Goal: Task Accomplishment & Management: Use online tool/utility

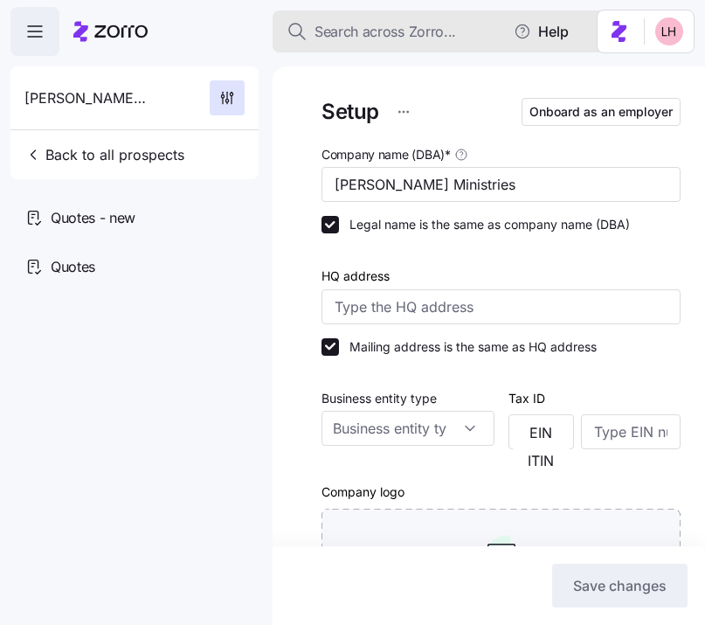
click at [426, 38] on span "Search across Zorro..." at bounding box center [386, 32] width 142 height 22
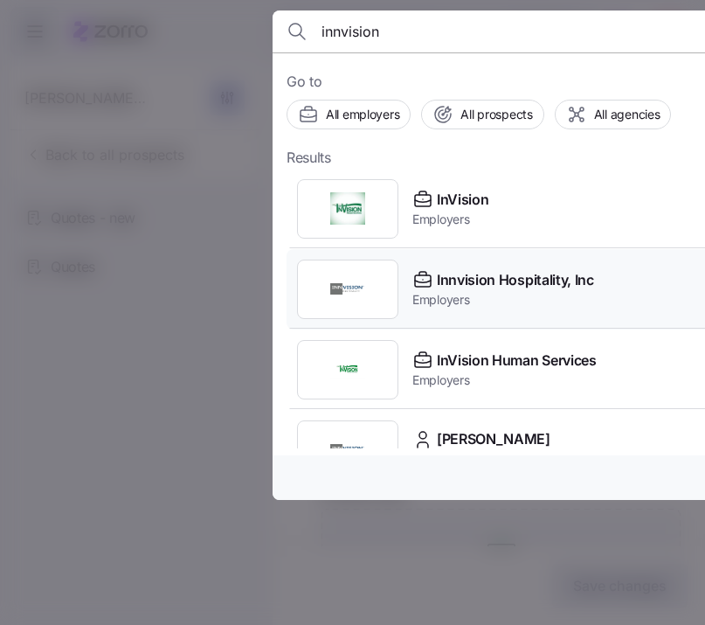
type input "innvision"
click at [530, 270] on span "Innvision Hospitality, Inc" at bounding box center [515, 280] width 157 height 22
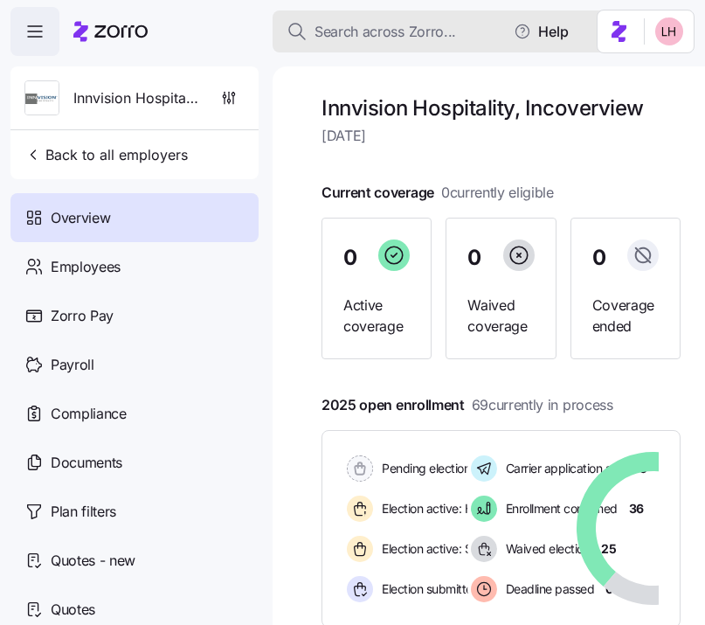
click at [352, 31] on span "Search across Zorro..." at bounding box center [386, 32] width 142 height 22
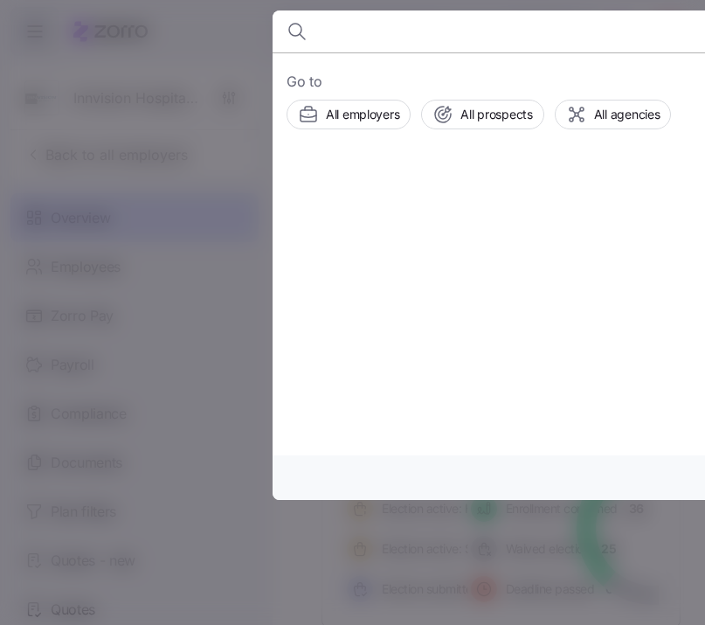
click at [227, 369] on div at bounding box center [352, 312] width 705 height 625
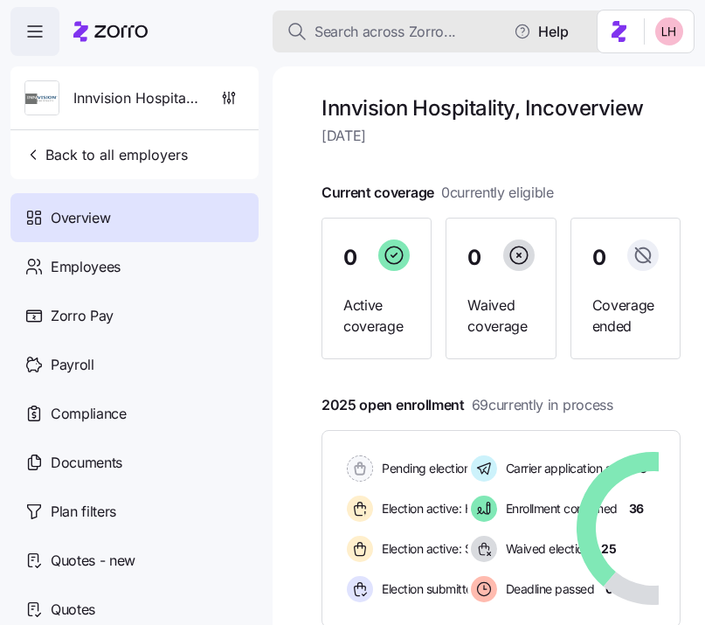
click at [397, 35] on span "Search across Zorro..." at bounding box center [386, 32] width 142 height 22
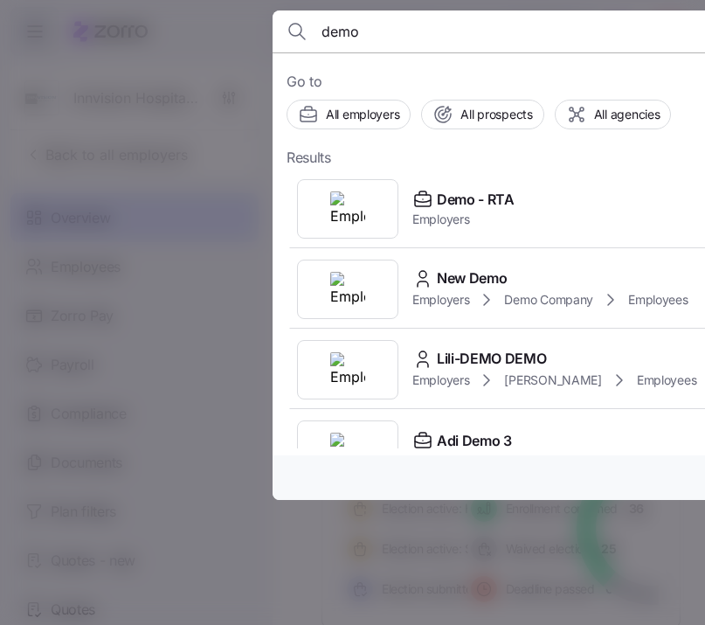
type input "demo"
click at [236, 80] on div at bounding box center [352, 312] width 705 height 625
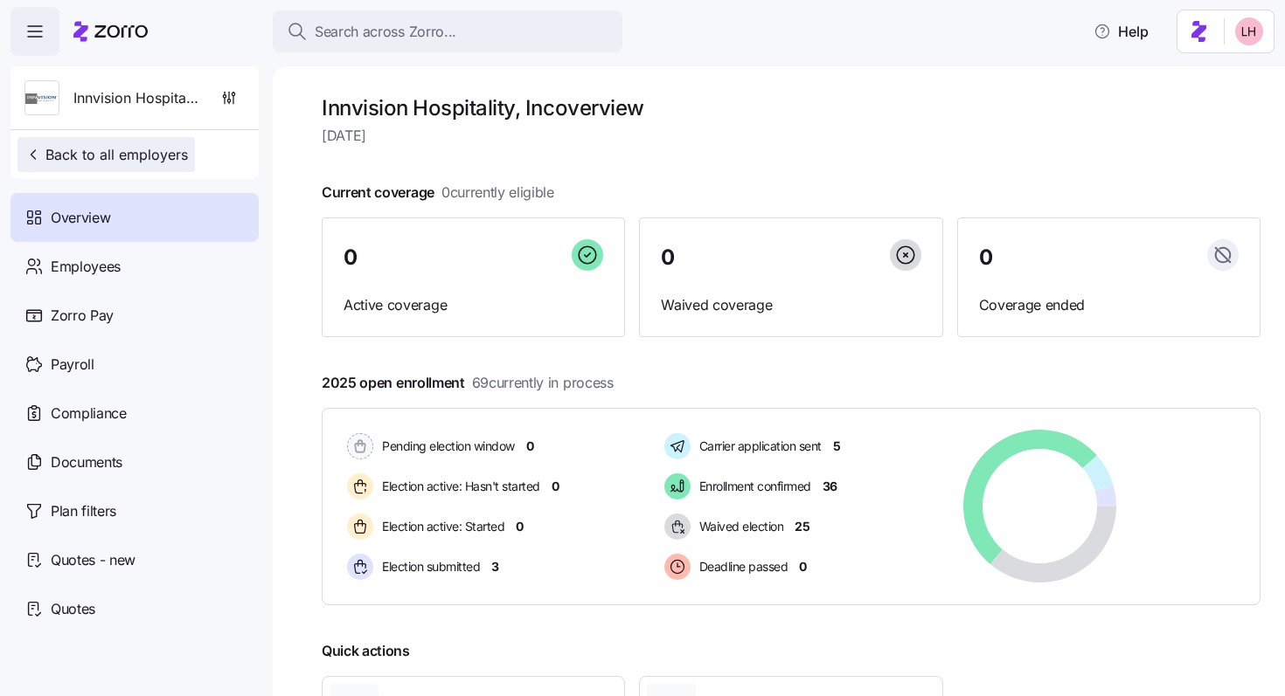
click at [92, 159] on span "Back to all employers" at bounding box center [105, 154] width 163 height 21
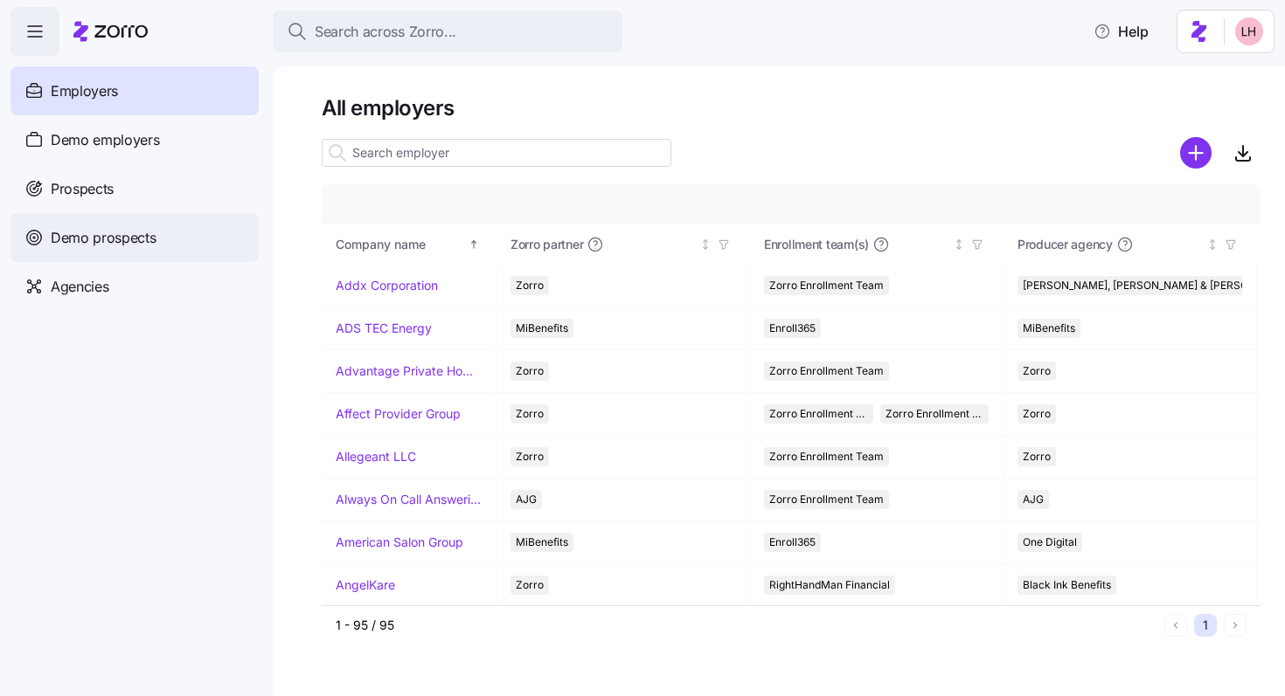
click at [107, 232] on span "Demo prospects" at bounding box center [104, 238] width 106 height 22
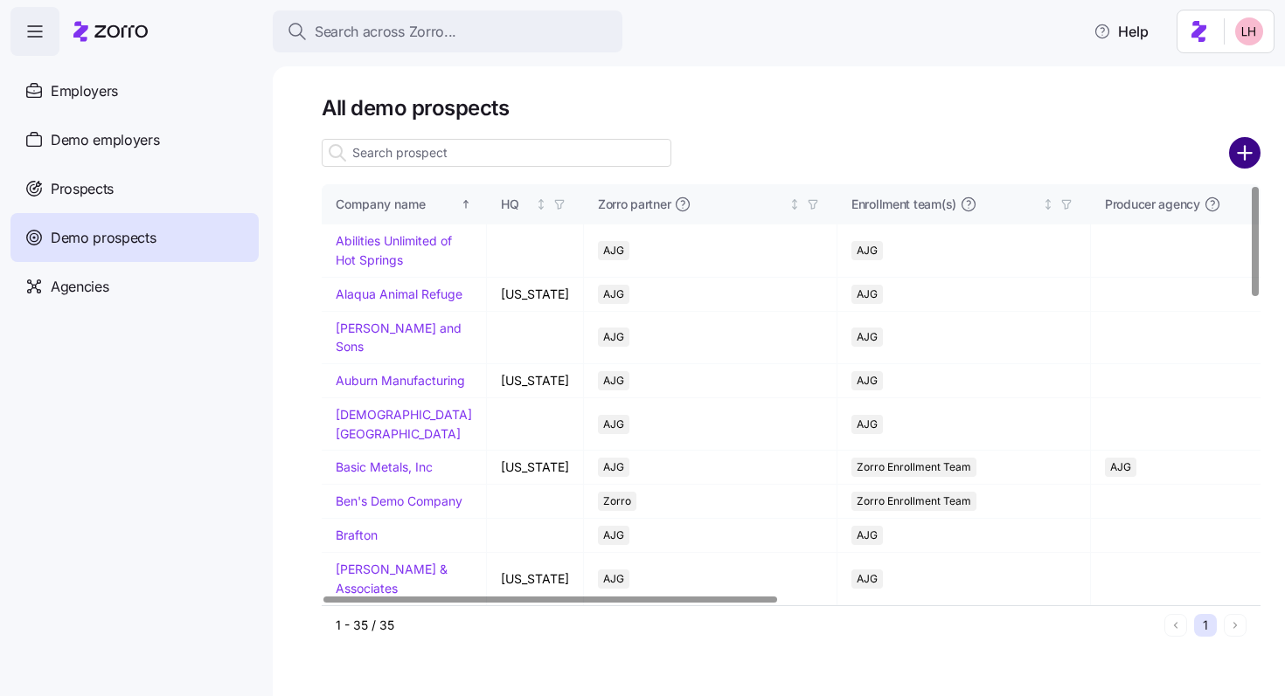
click at [704, 158] on circle "add icon" at bounding box center [1244, 153] width 29 height 29
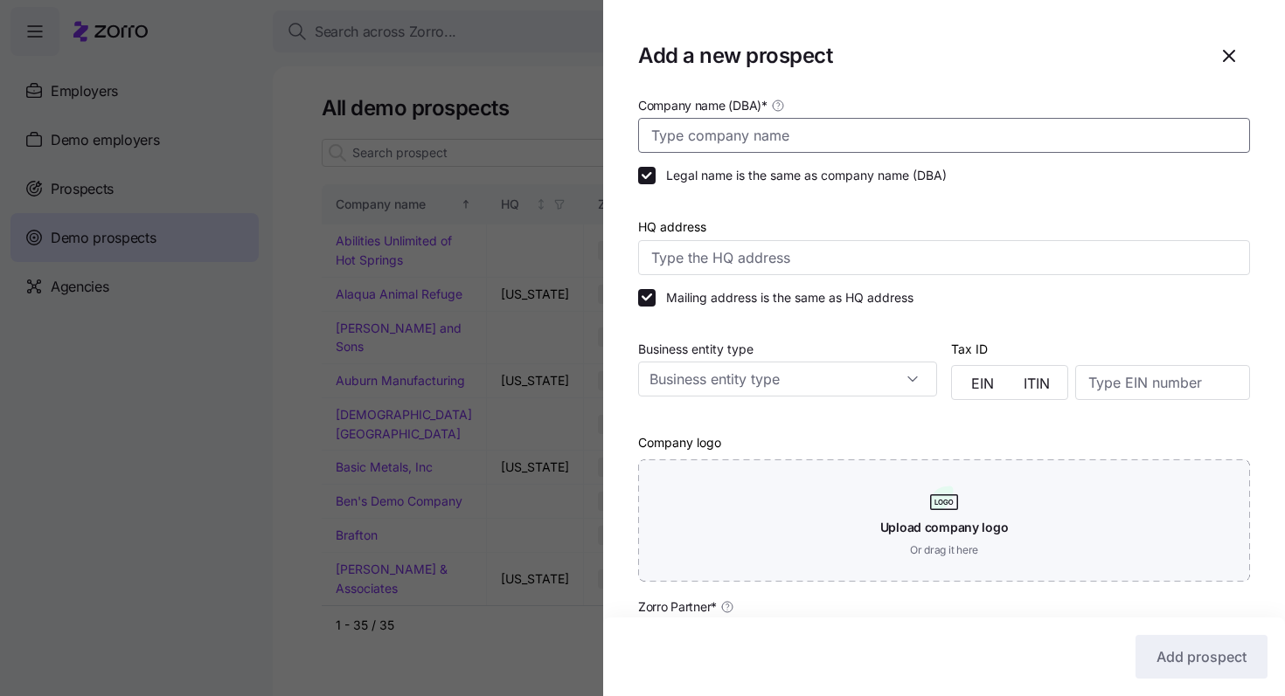
click at [704, 129] on input "Company name (DBA) *" at bounding box center [944, 135] width 612 height 35
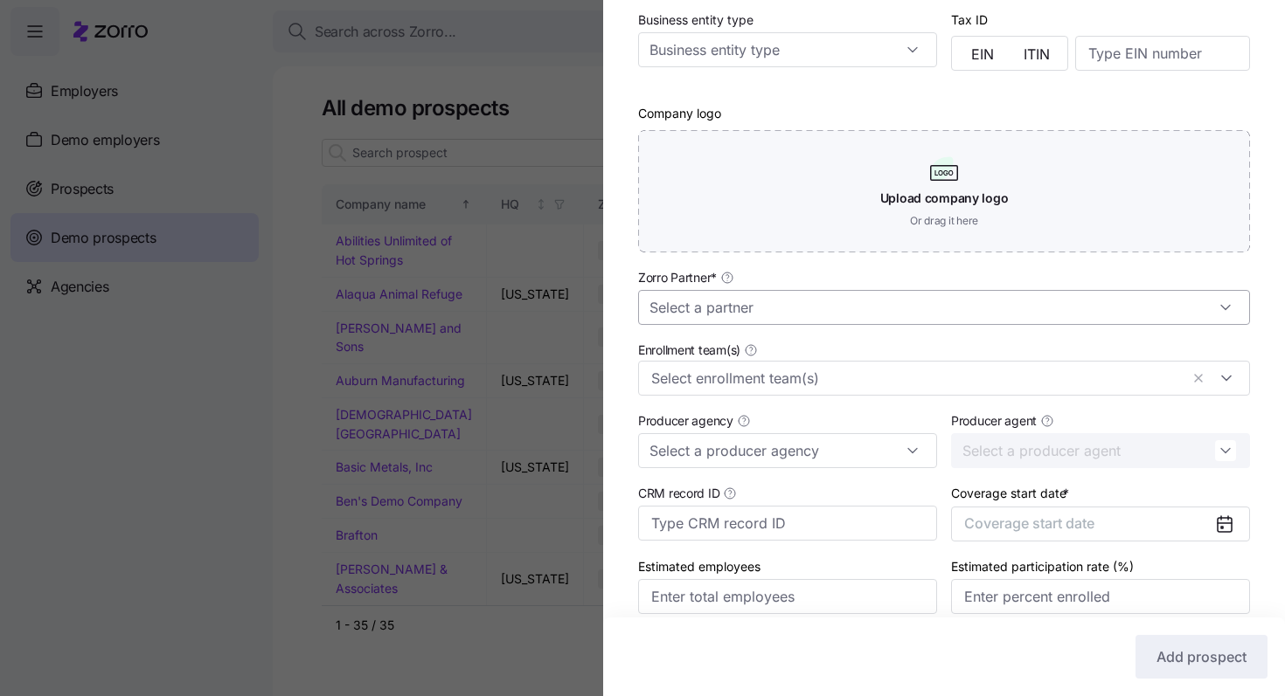
type input "Logan Test"
click at [704, 315] on input "Zorro Partner *" at bounding box center [944, 307] width 612 height 35
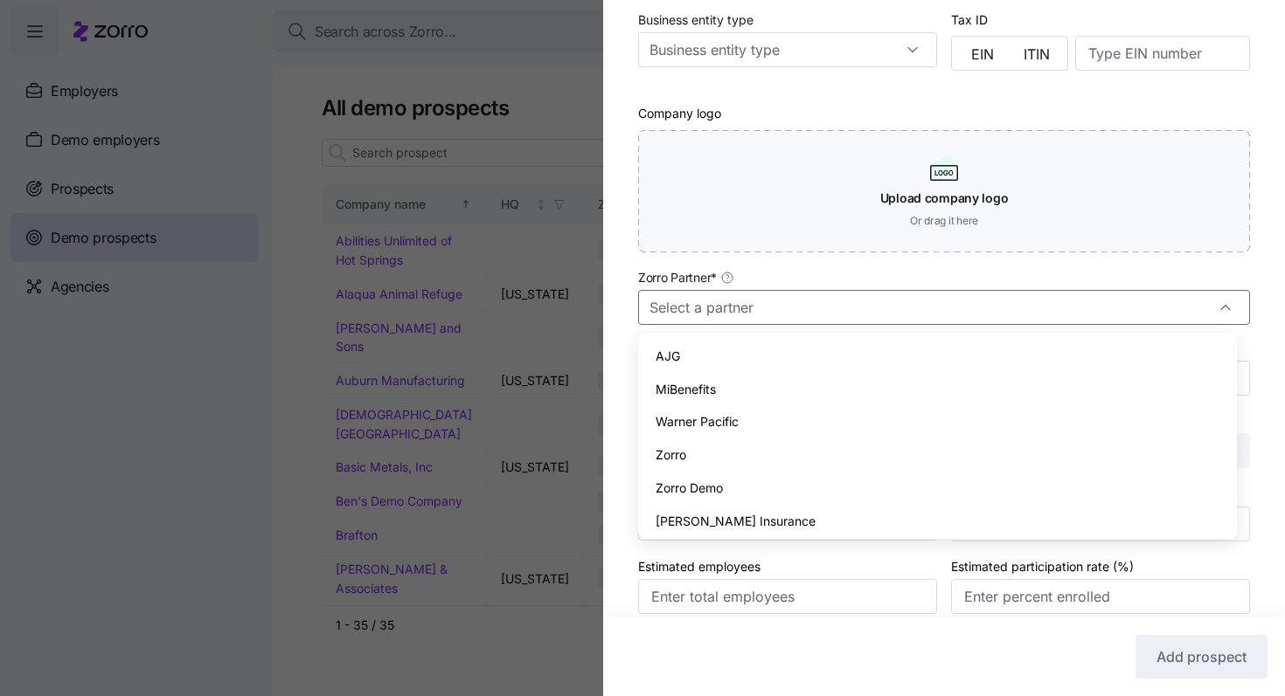
click at [704, 447] on div "Zorro" at bounding box center [937, 455] width 585 height 33
type input "Zorro"
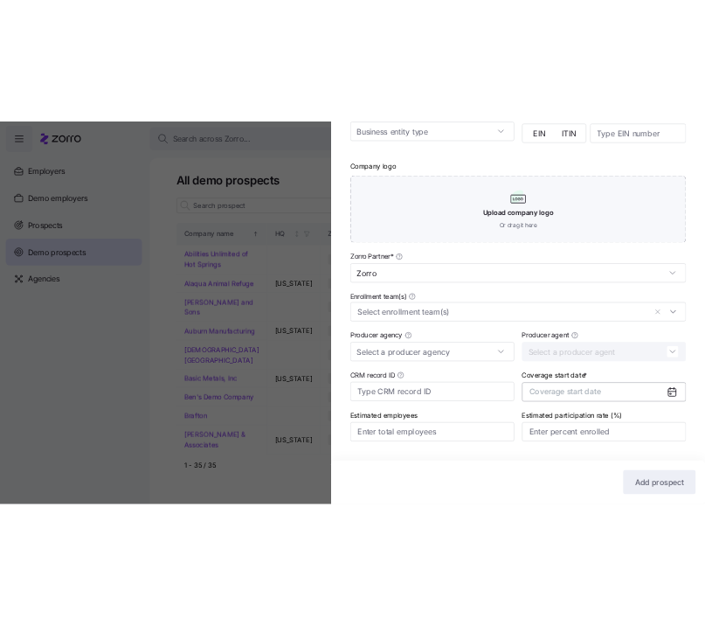
scroll to position [405, 0]
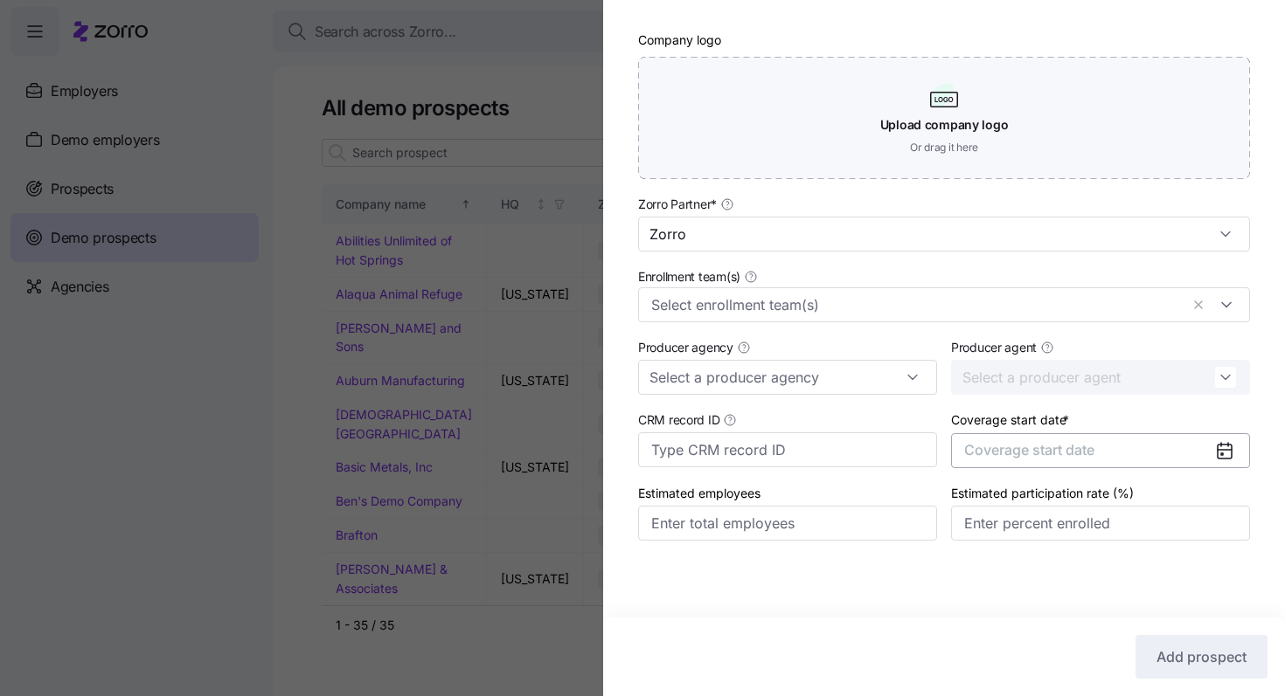
click at [704, 457] on span "Coverage start date" at bounding box center [1029, 449] width 130 height 17
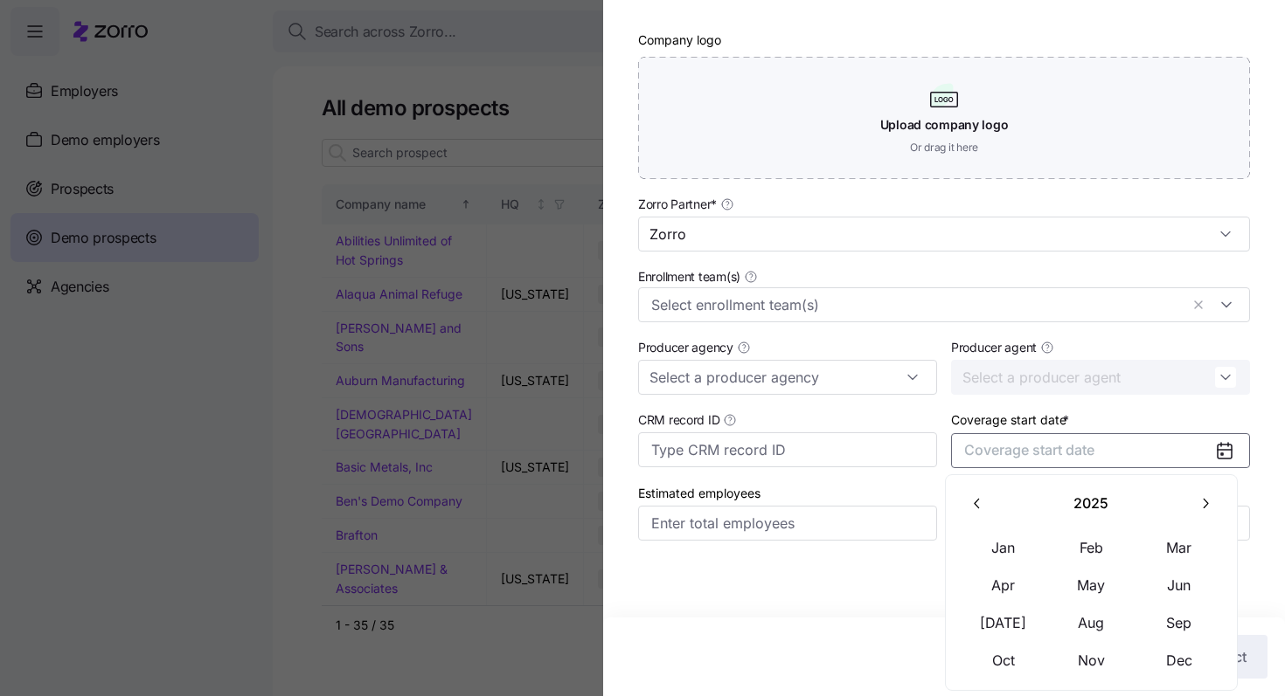
click at [704, 510] on button "button" at bounding box center [1204, 504] width 37 height 37
click at [704, 539] on button "Jan" at bounding box center [1002, 548] width 87 height 37
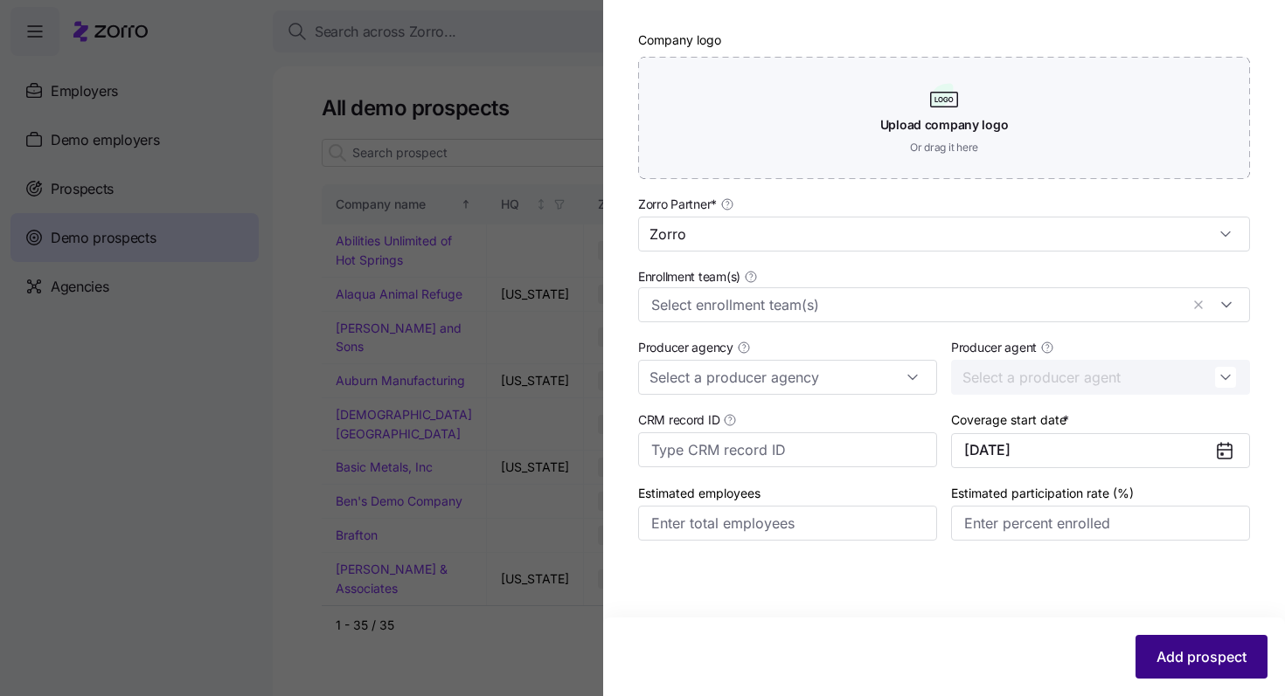
click at [704, 624] on span "Add prospect" at bounding box center [1201, 657] width 90 height 21
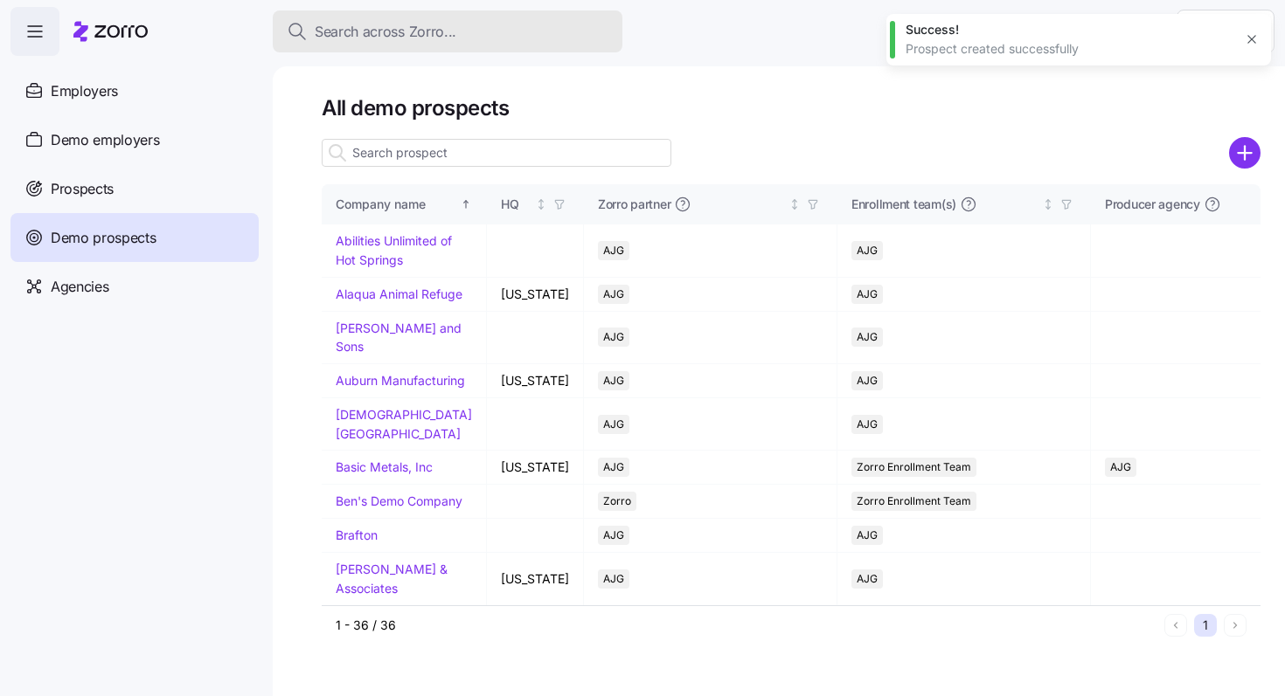
click at [446, 40] on span "Search across Zorro..." at bounding box center [386, 32] width 142 height 22
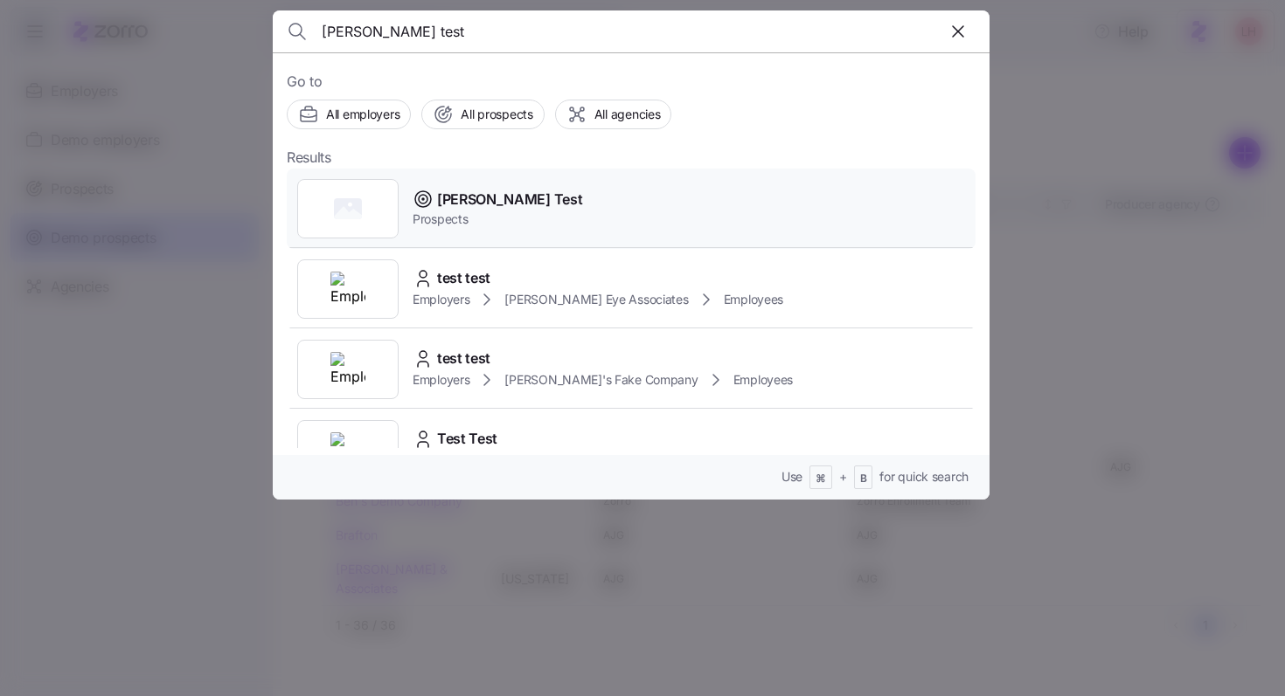
type input "logan test"
click at [516, 202] on div "Logan Test Prospects" at bounding box center [631, 209] width 689 height 80
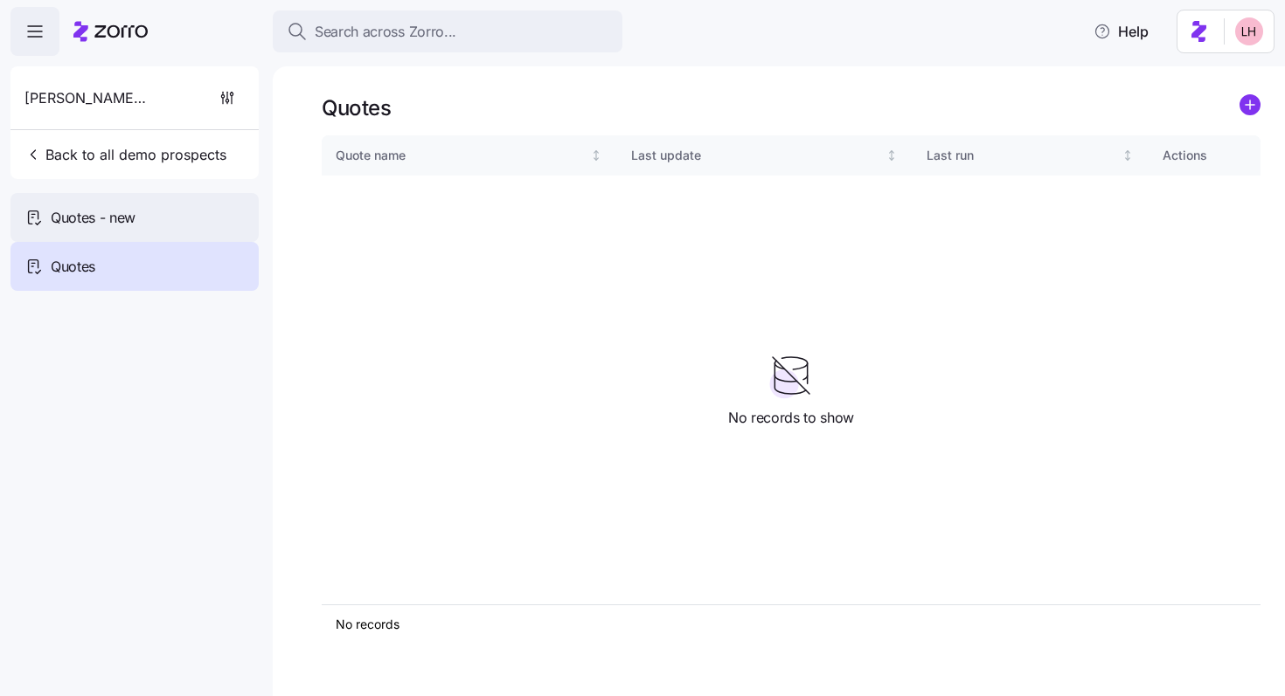
click at [134, 218] on span "Quotes - new" at bounding box center [93, 218] width 85 height 22
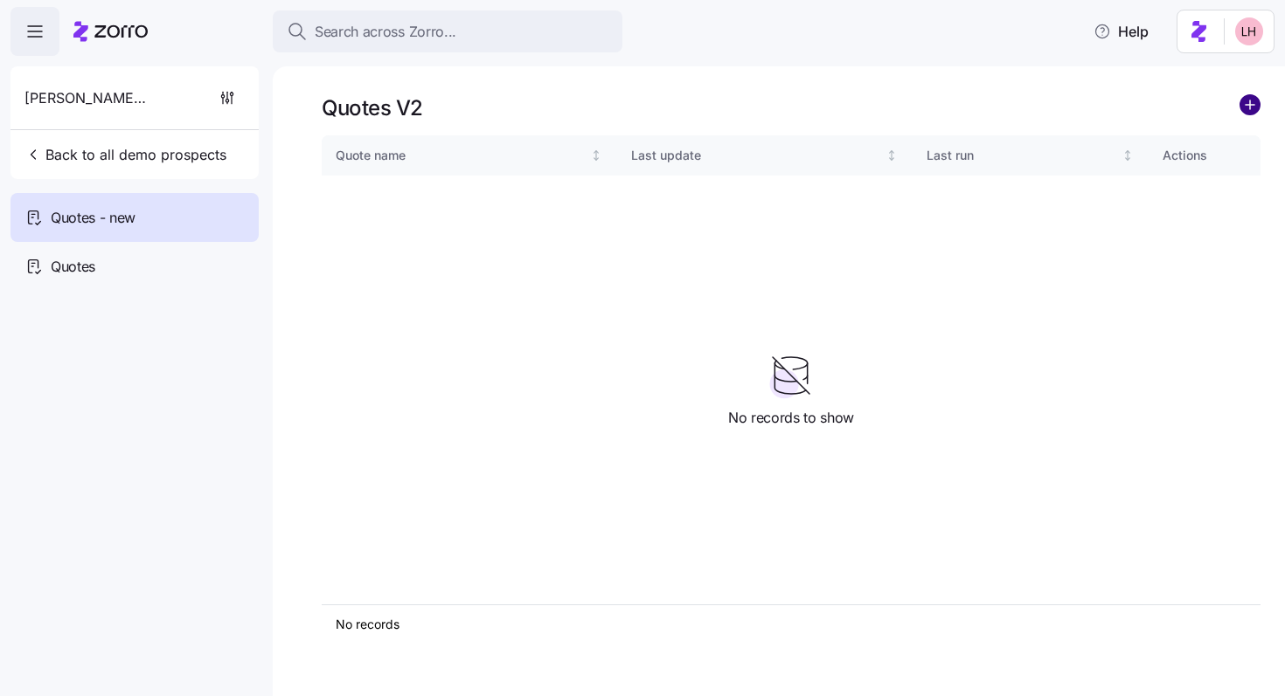
click at [704, 114] on circle "add icon" at bounding box center [1249, 104] width 19 height 19
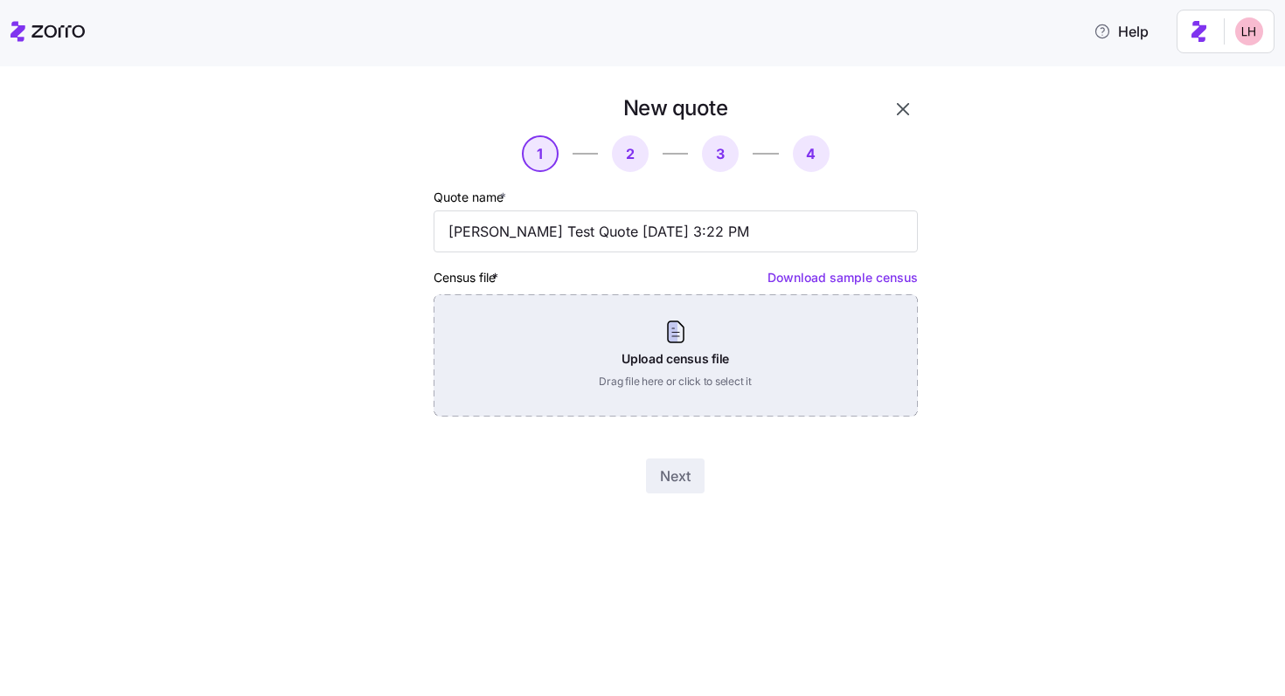
click at [642, 340] on div "Upload census file Drag file here or click to select it" at bounding box center [675, 355] width 484 height 122
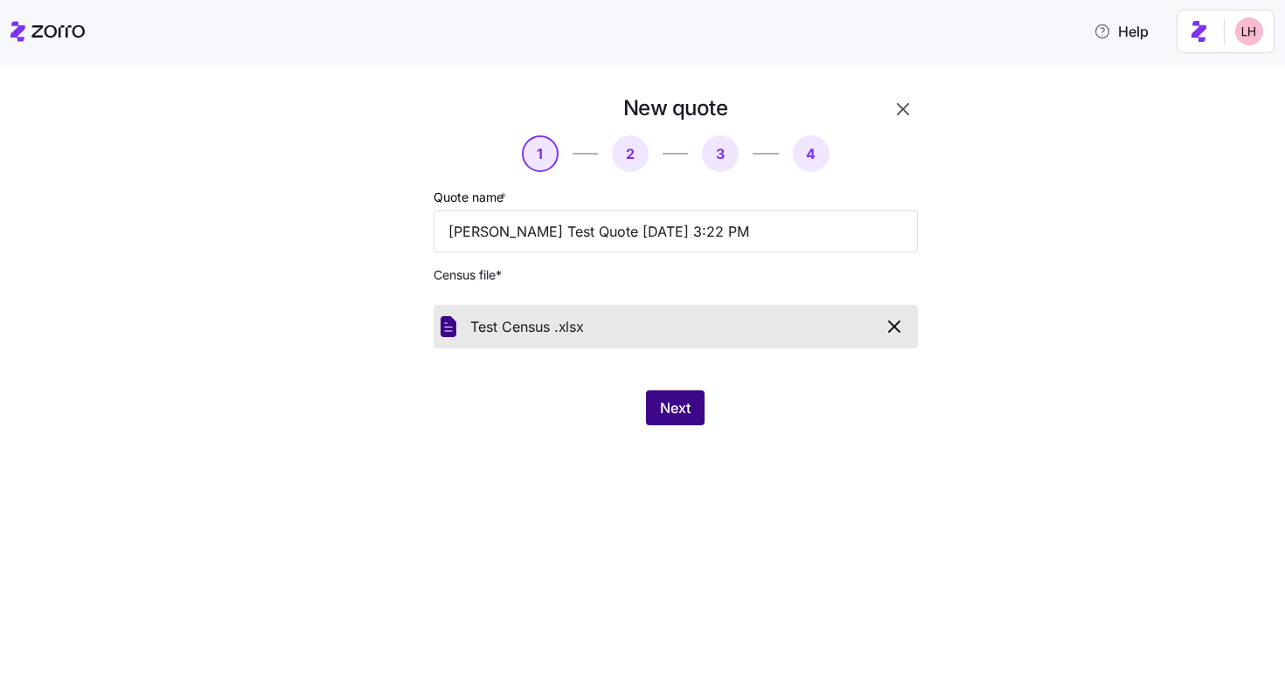
click at [655, 416] on button "Next" at bounding box center [675, 408] width 59 height 35
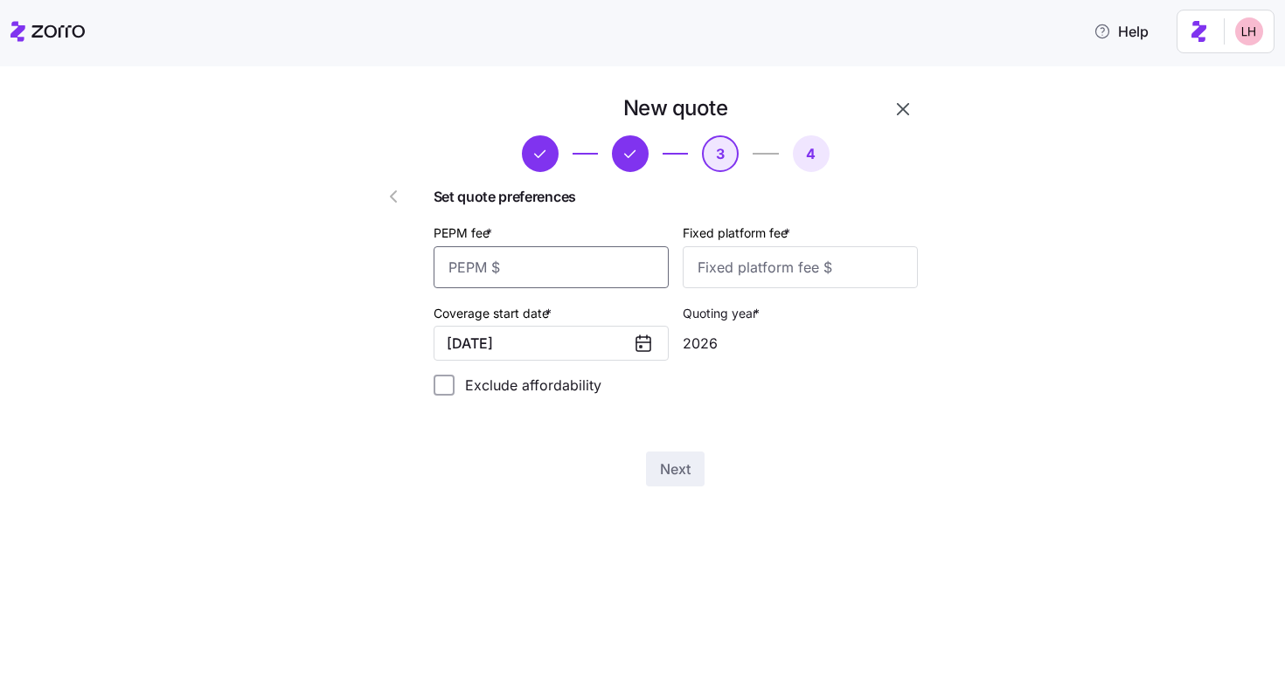
click at [570, 278] on input "PEPM fee *" at bounding box center [550, 267] width 235 height 42
type input "45"
click at [704, 274] on input "Fixed platform fee *" at bounding box center [799, 267] width 235 height 42
type input "122"
click at [696, 469] on button "Next" at bounding box center [675, 469] width 59 height 35
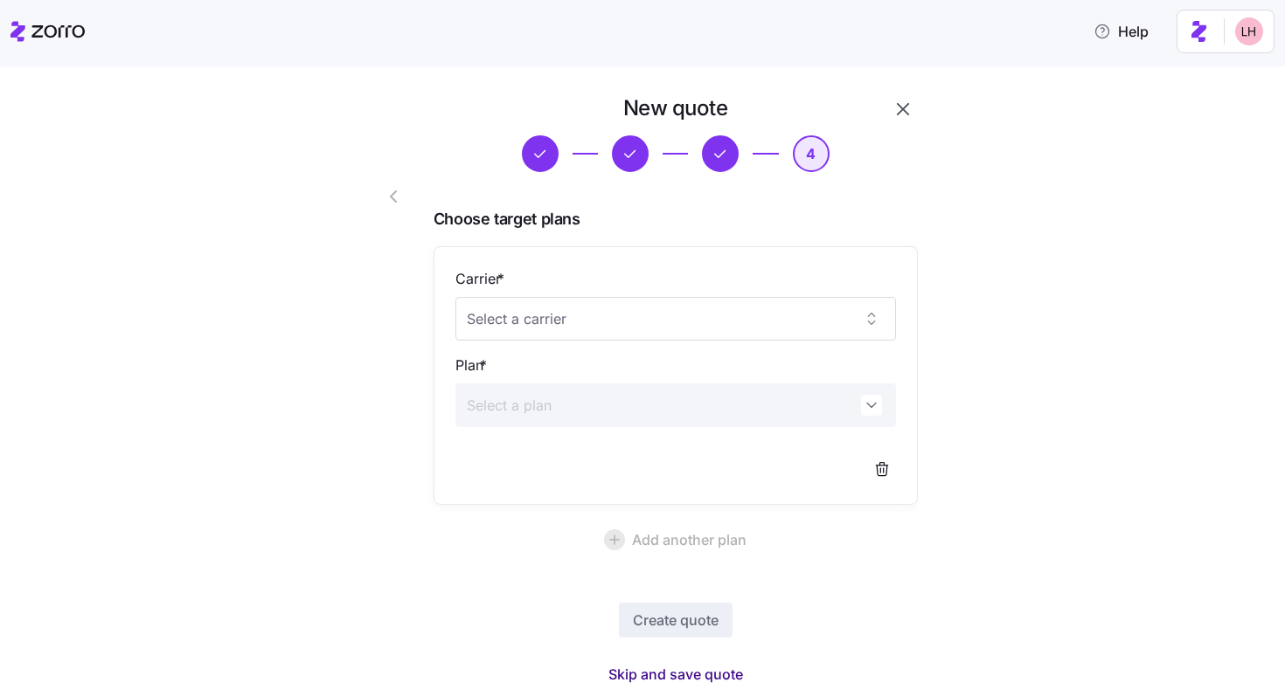
click at [704, 624] on span "Skip and save quote" at bounding box center [675, 674] width 135 height 21
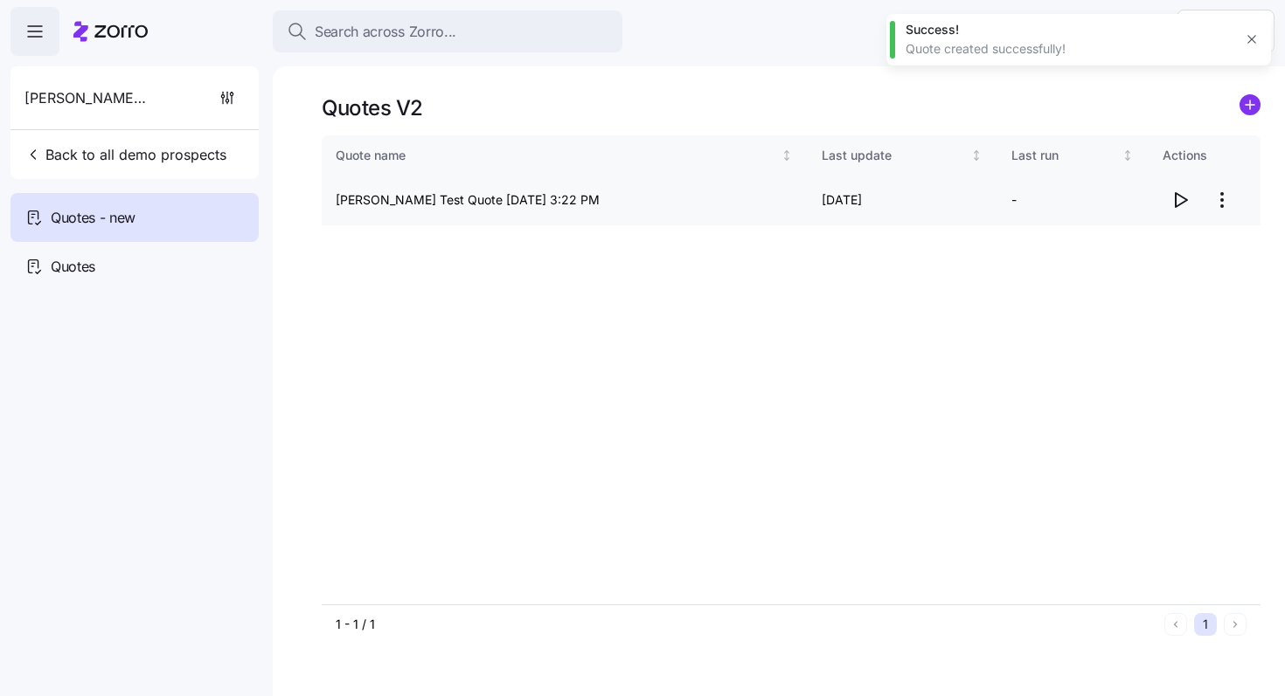
click at [704, 206] on icon "button" at bounding box center [1179, 200] width 21 height 21
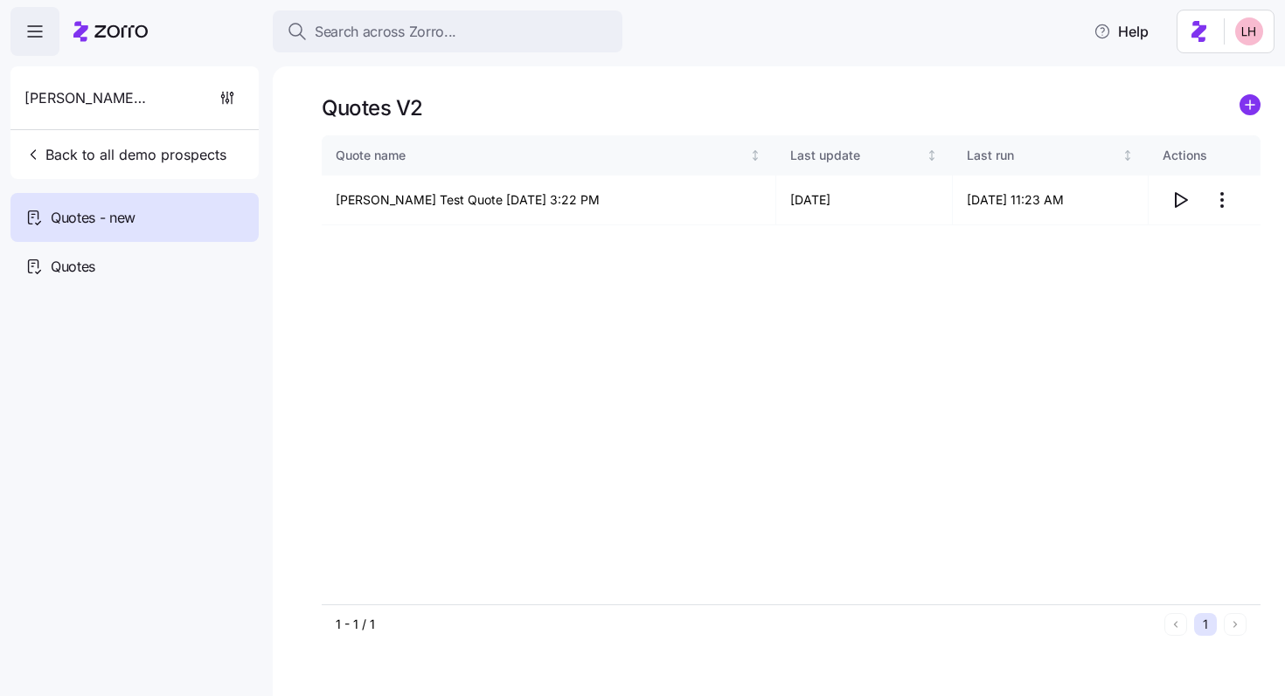
click at [704, 205] on html "Search across Zorro... Help Logan Test Back to all demo prospects Quotes - new …" at bounding box center [642, 343] width 1285 height 686
click at [704, 234] on div "Edit quote" at bounding box center [1151, 243] width 161 height 28
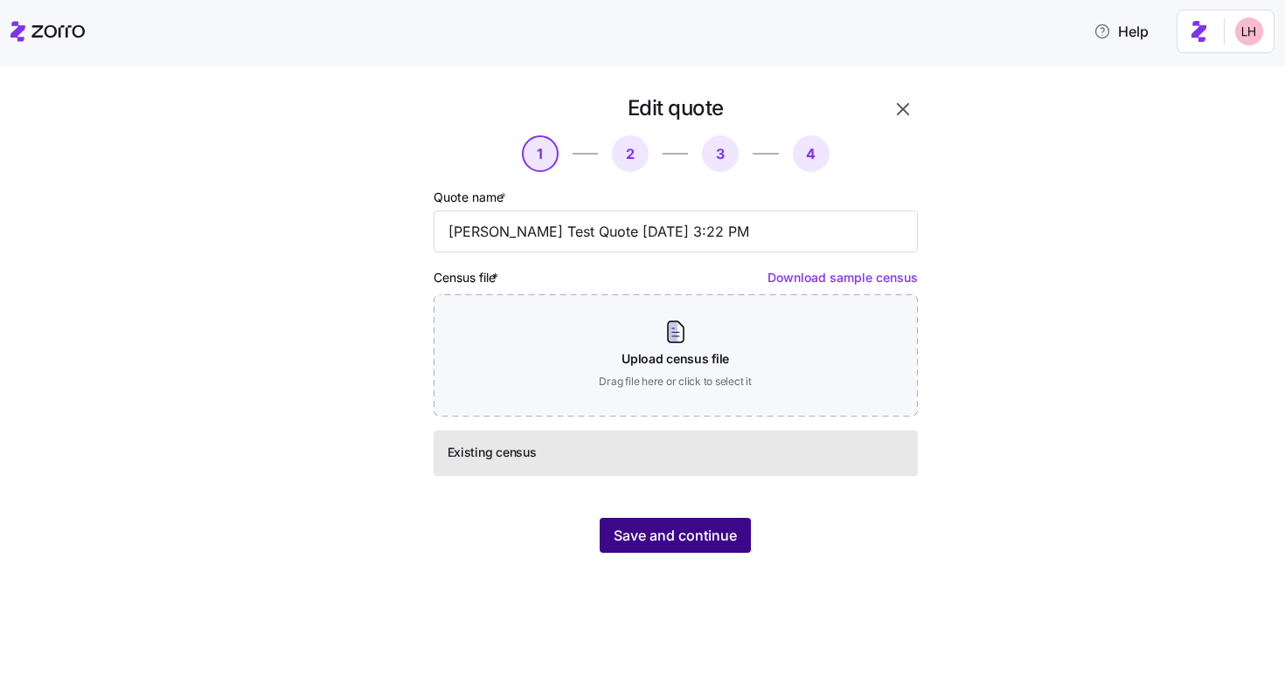
click at [704, 526] on span "Save and continue" at bounding box center [674, 535] width 123 height 21
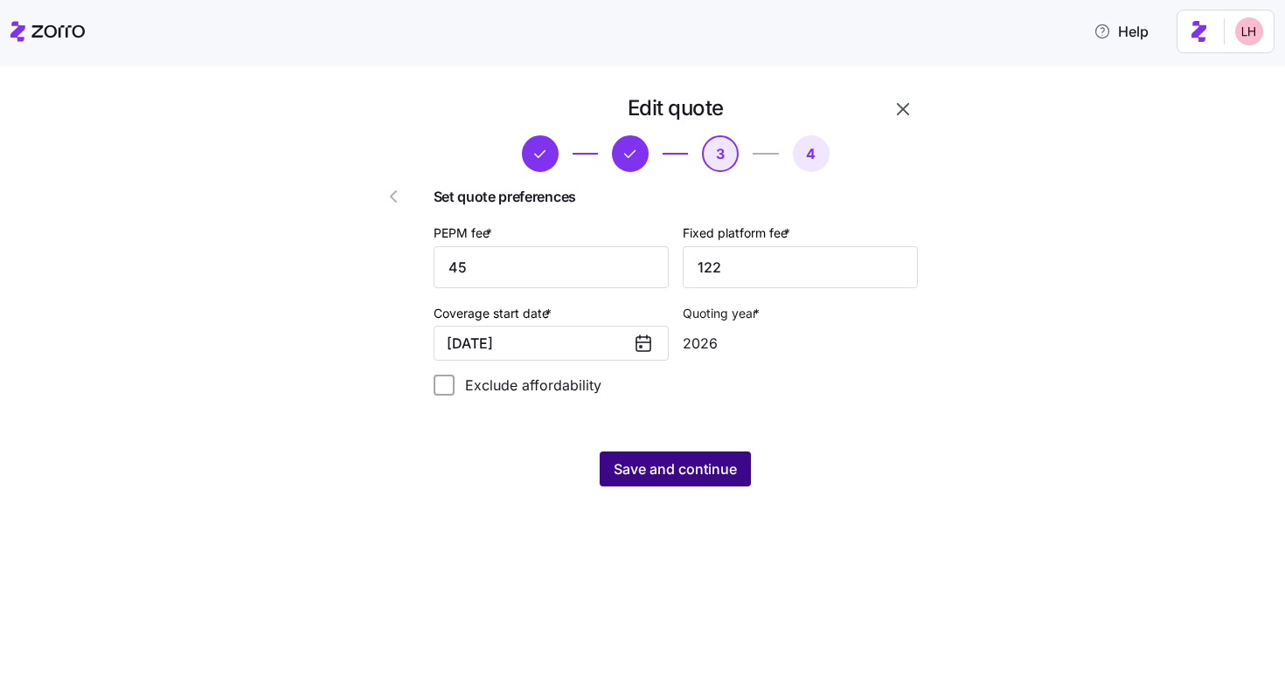
click at [704, 463] on span "Save and continue" at bounding box center [674, 469] width 123 height 21
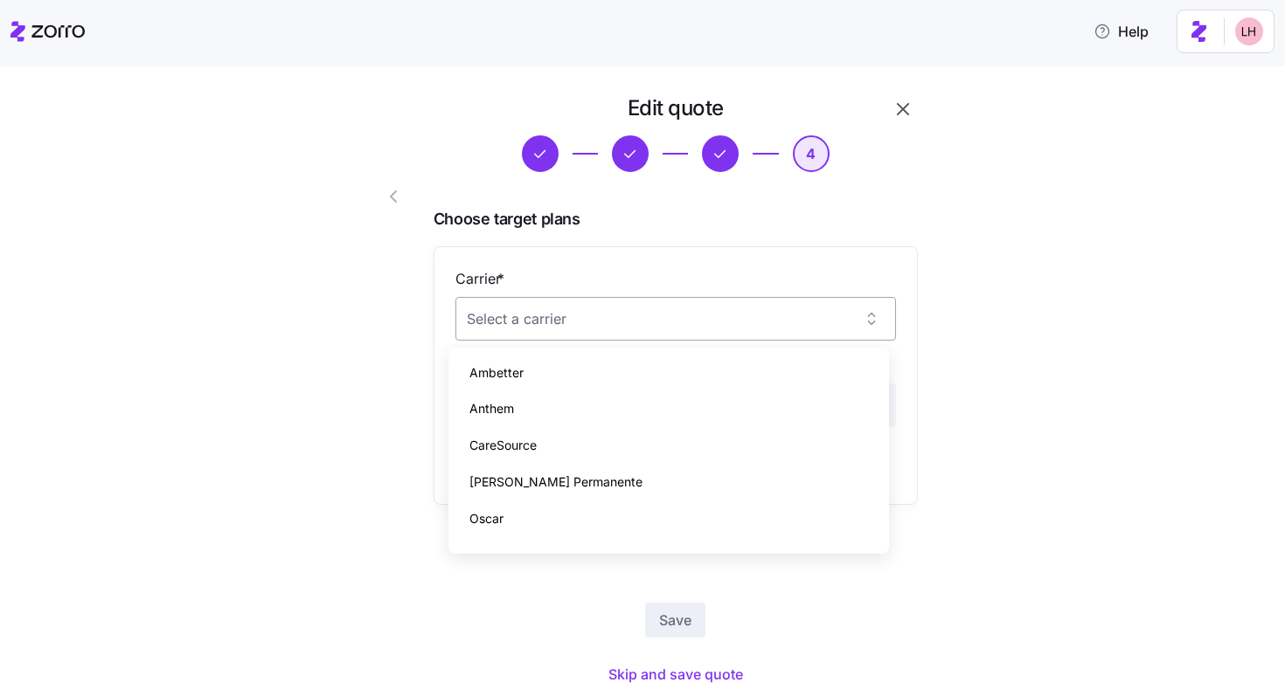
click at [696, 323] on input "Carrier *" at bounding box center [675, 319] width 440 height 44
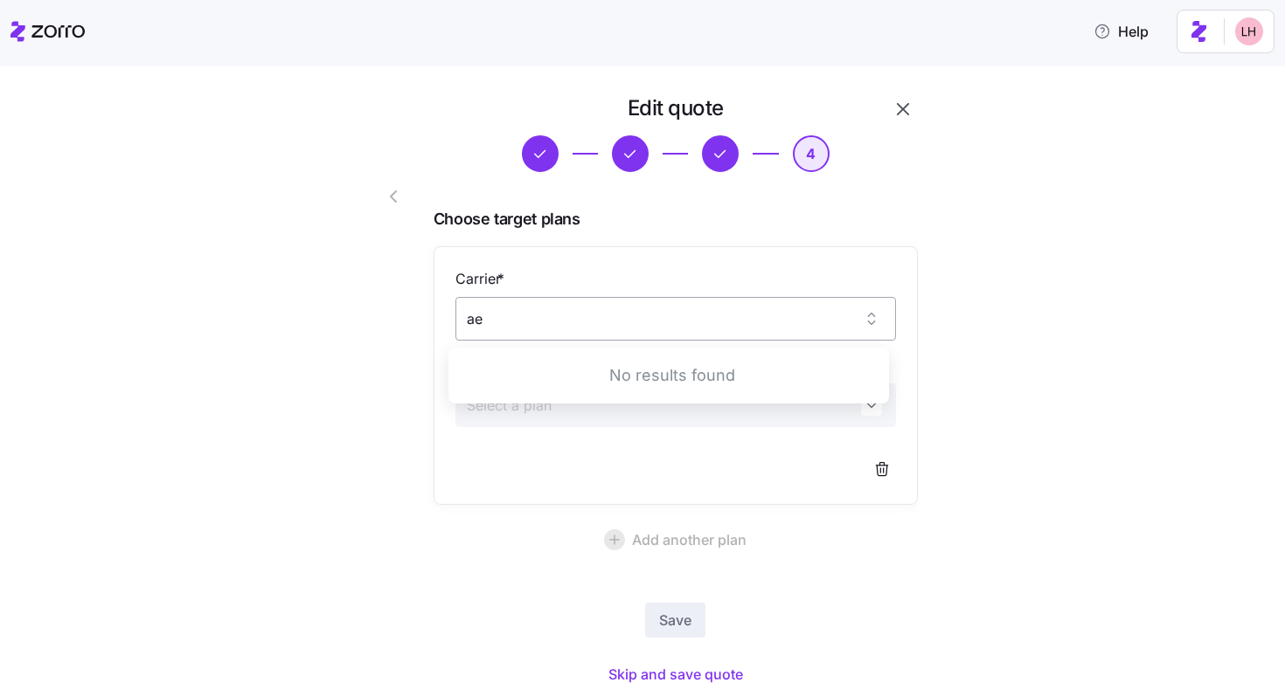
type input "a"
type input "c"
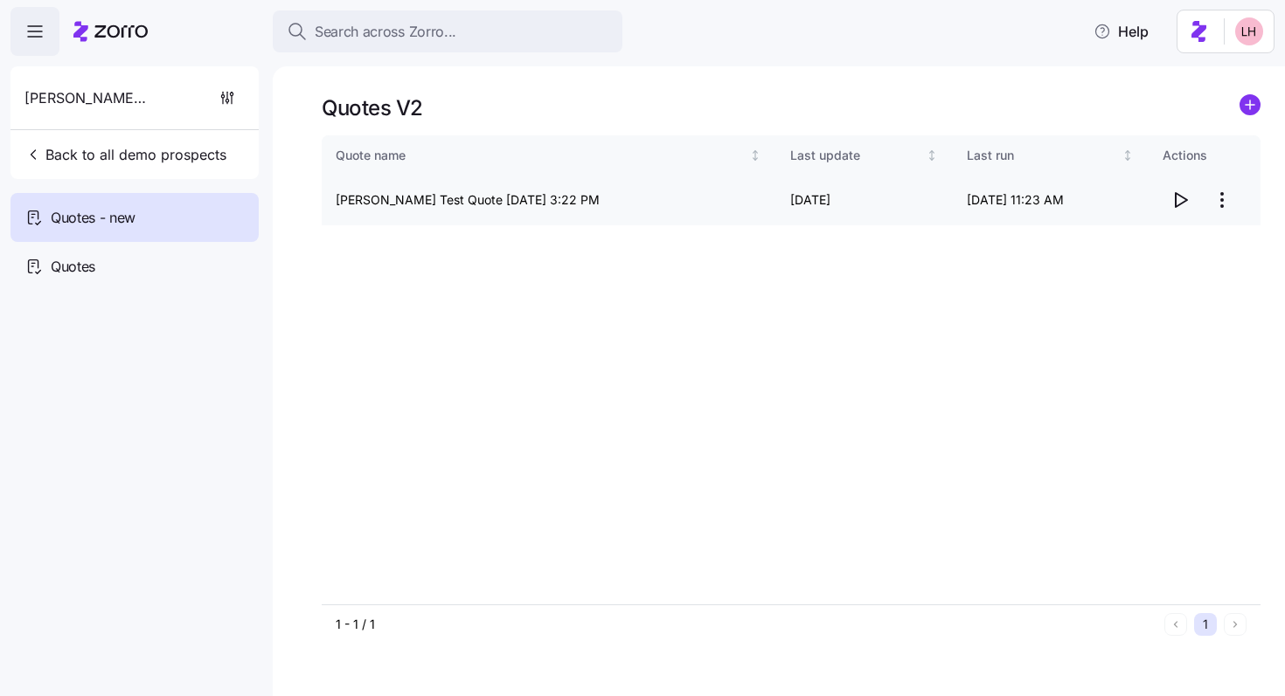
click at [704, 200] on icon "button" at bounding box center [1179, 200] width 21 height 21
click at [704, 199] on icon "button" at bounding box center [1180, 200] width 11 height 14
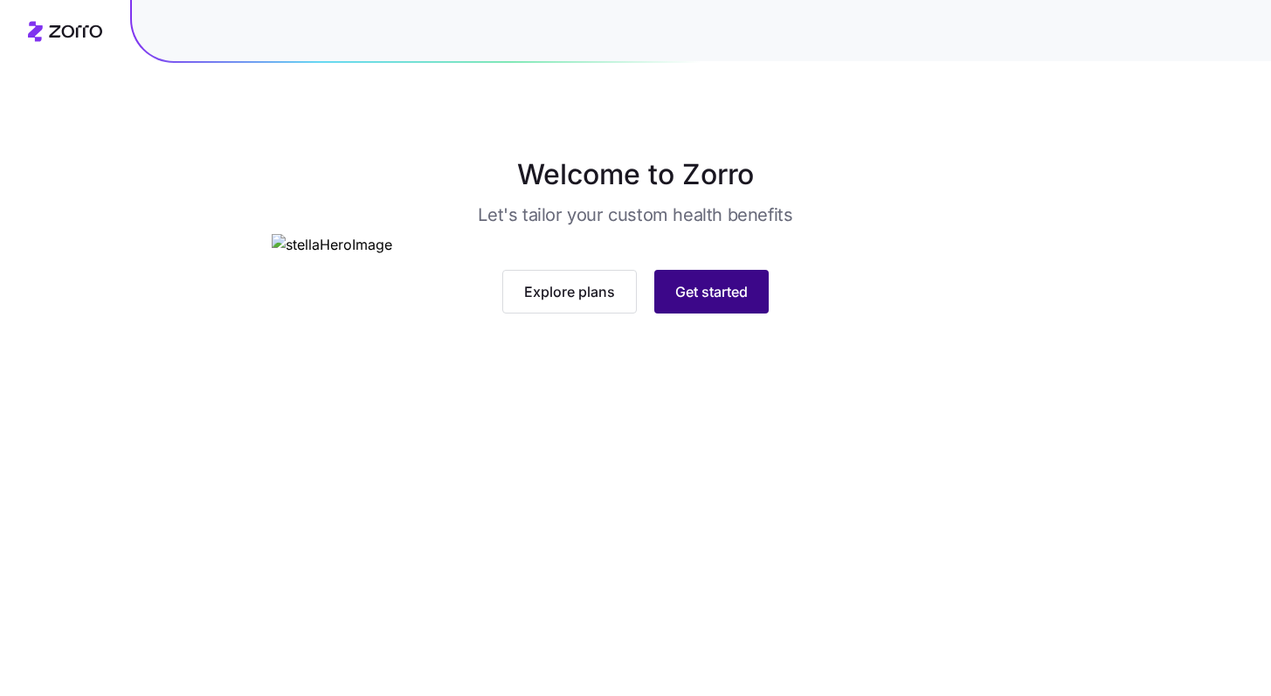
click at [710, 302] on span "Get started" at bounding box center [711, 291] width 73 height 21
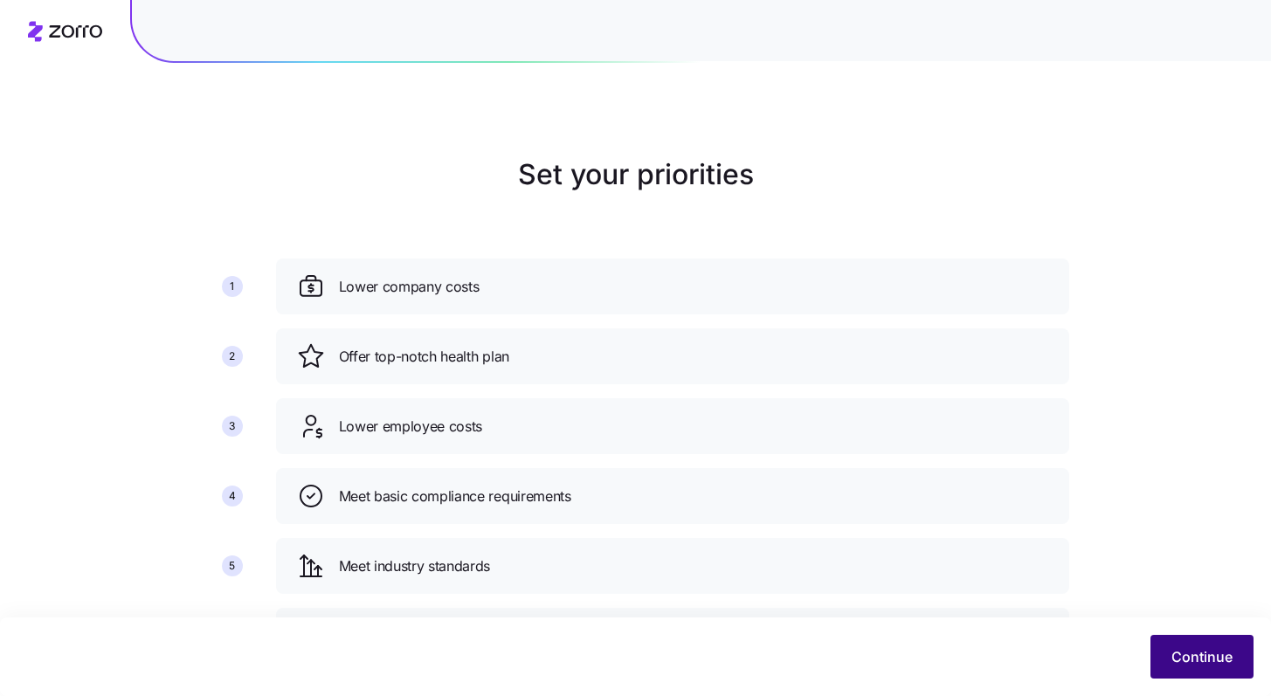
click at [1199, 682] on div "Continue" at bounding box center [635, 657] width 1271 height 79
click at [1188, 648] on span "Continue" at bounding box center [1202, 657] width 61 height 21
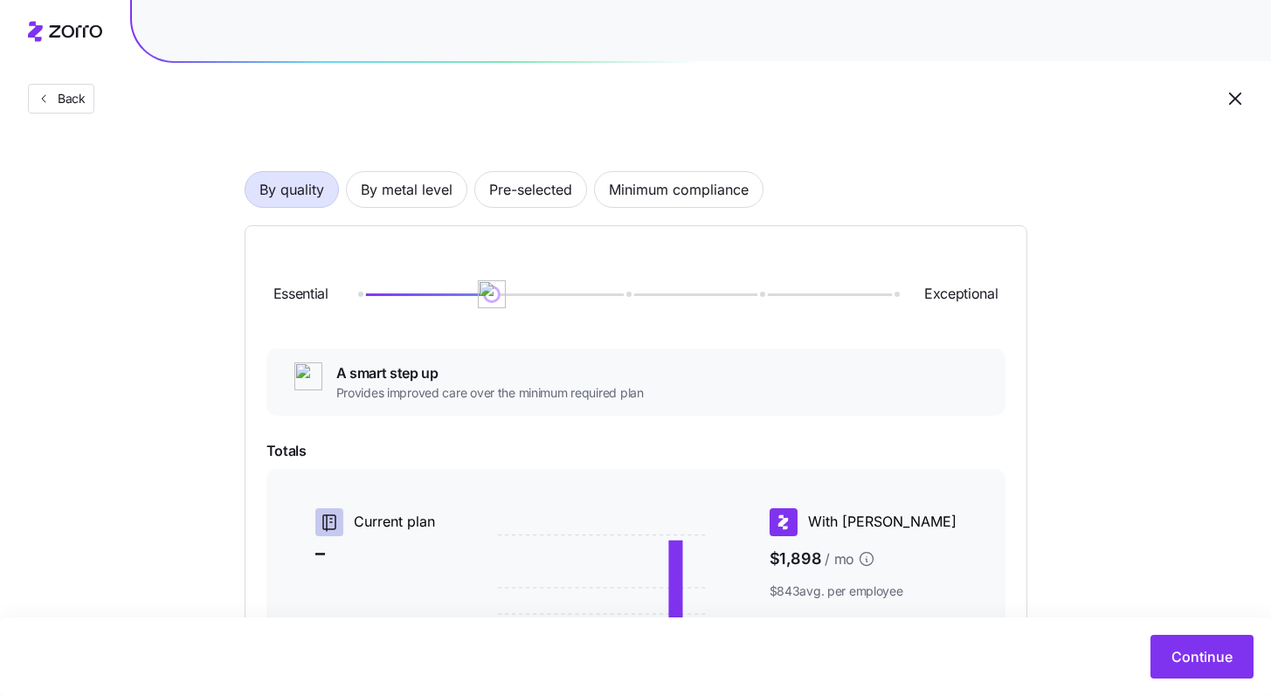
scroll to position [154, 0]
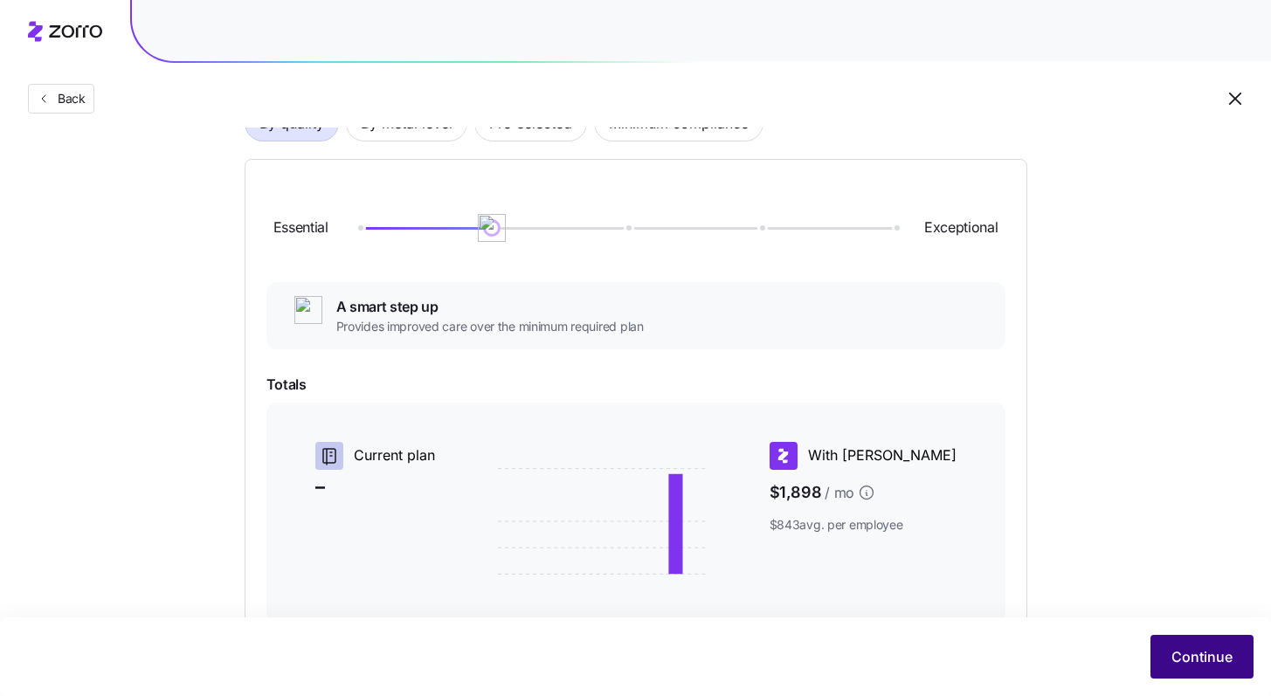
click at [1217, 659] on span "Continue" at bounding box center [1202, 657] width 61 height 21
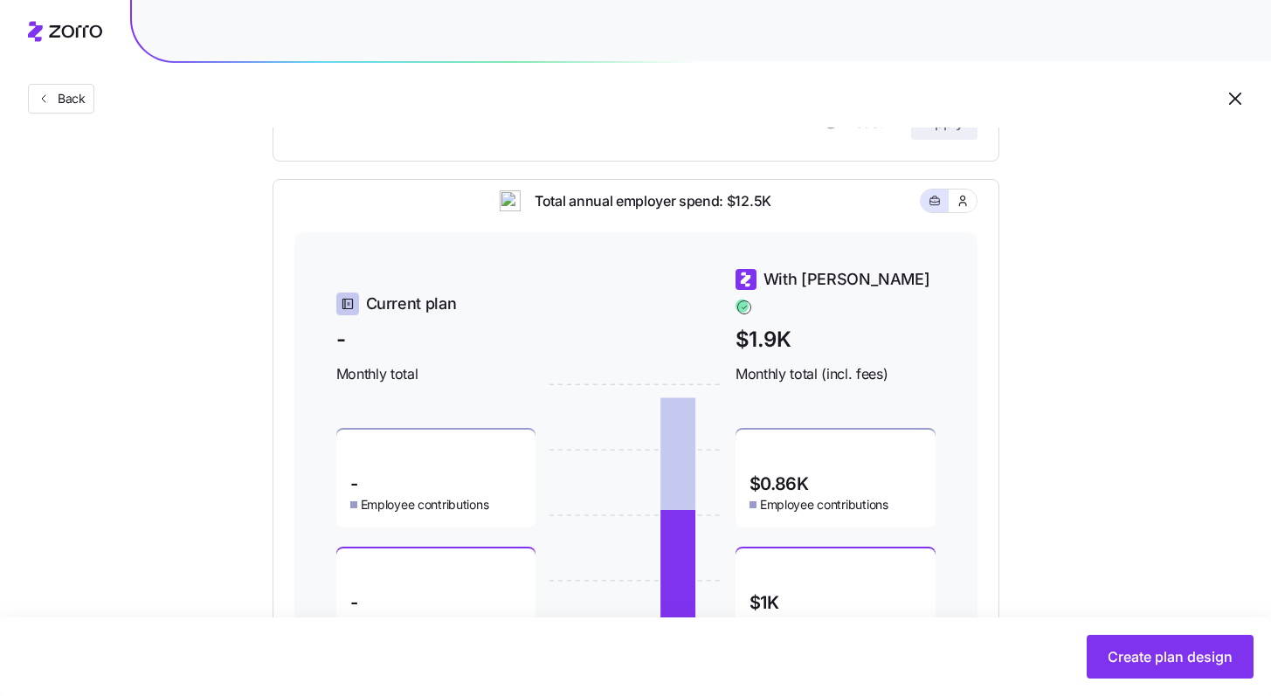
scroll to position [607, 0]
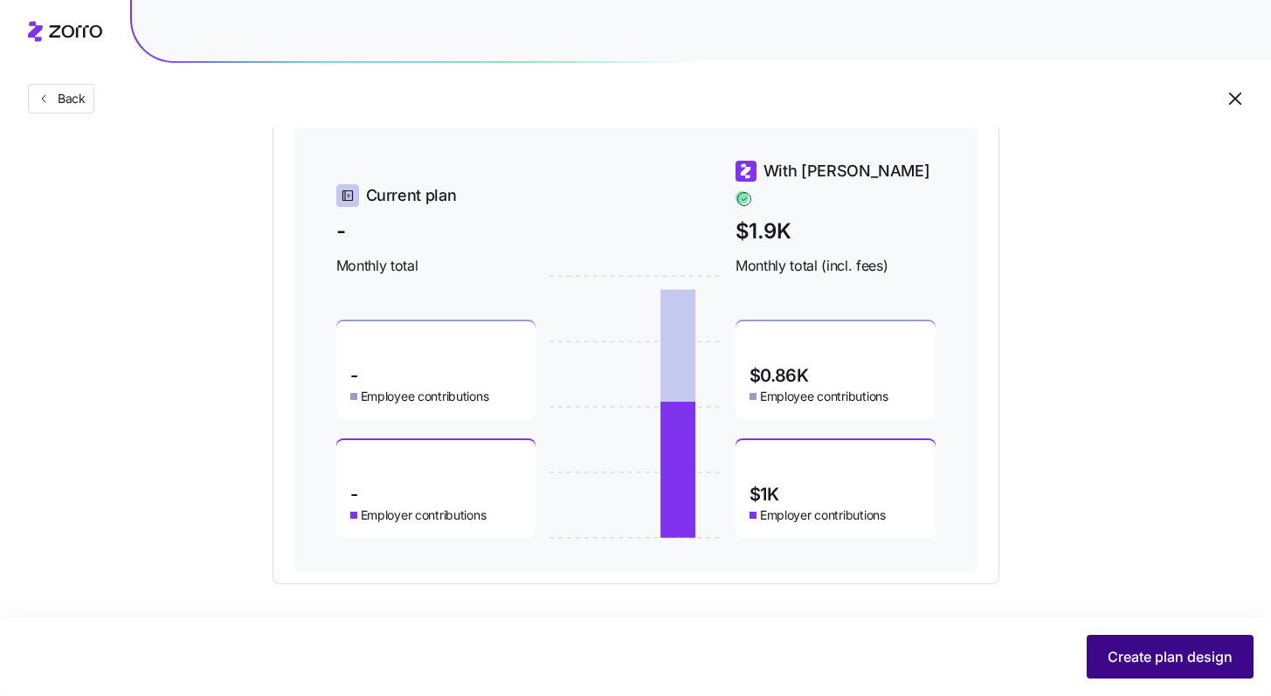
click at [1199, 654] on span "Create plan design" at bounding box center [1170, 657] width 125 height 21
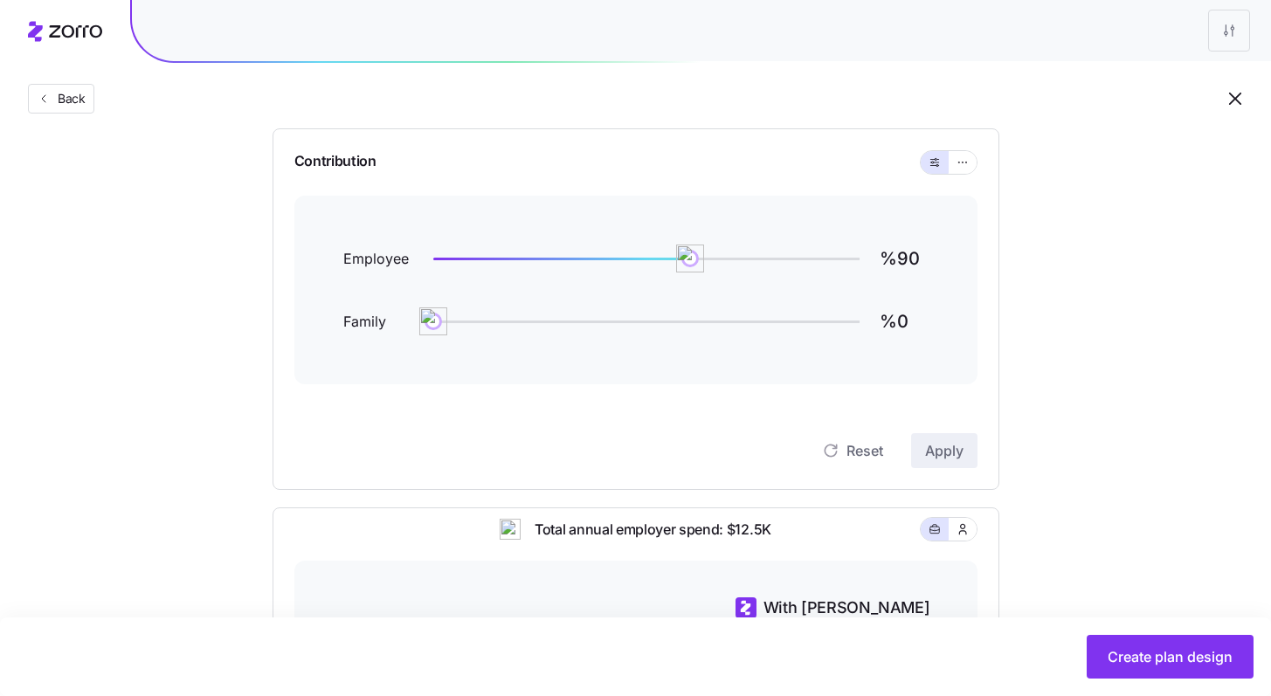
scroll to position [153, 0]
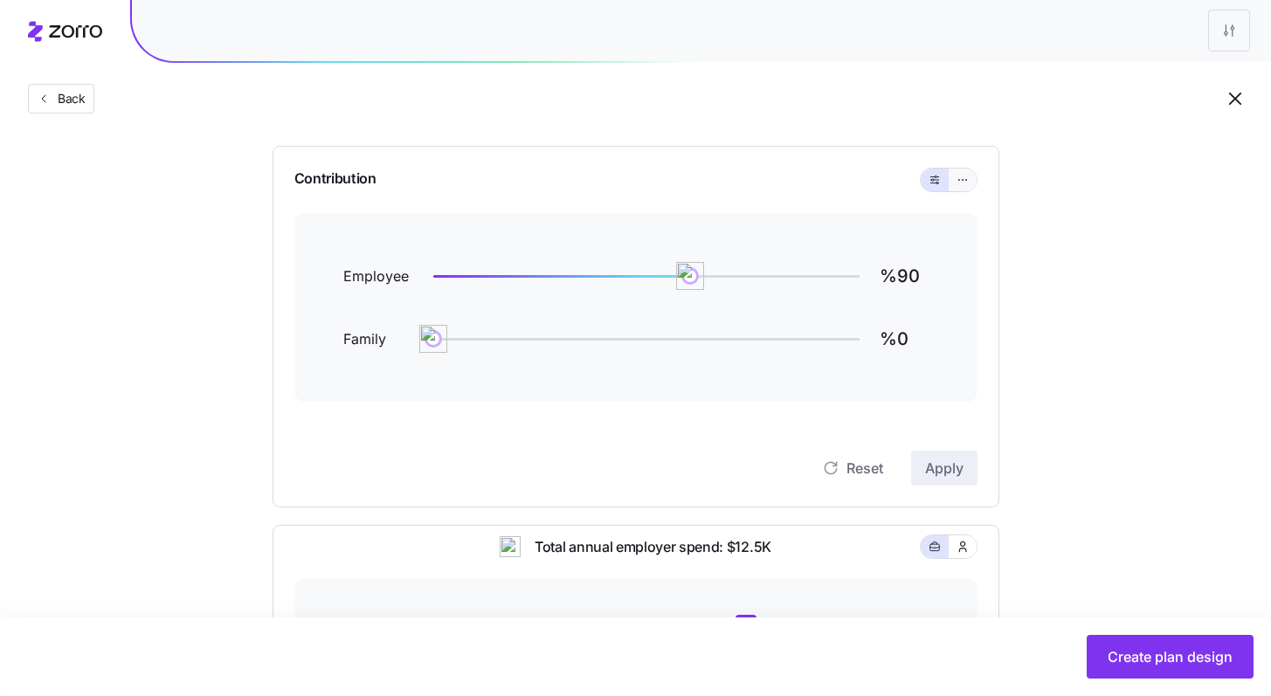
click at [961, 184] on icon "button" at bounding box center [963, 180] width 12 height 21
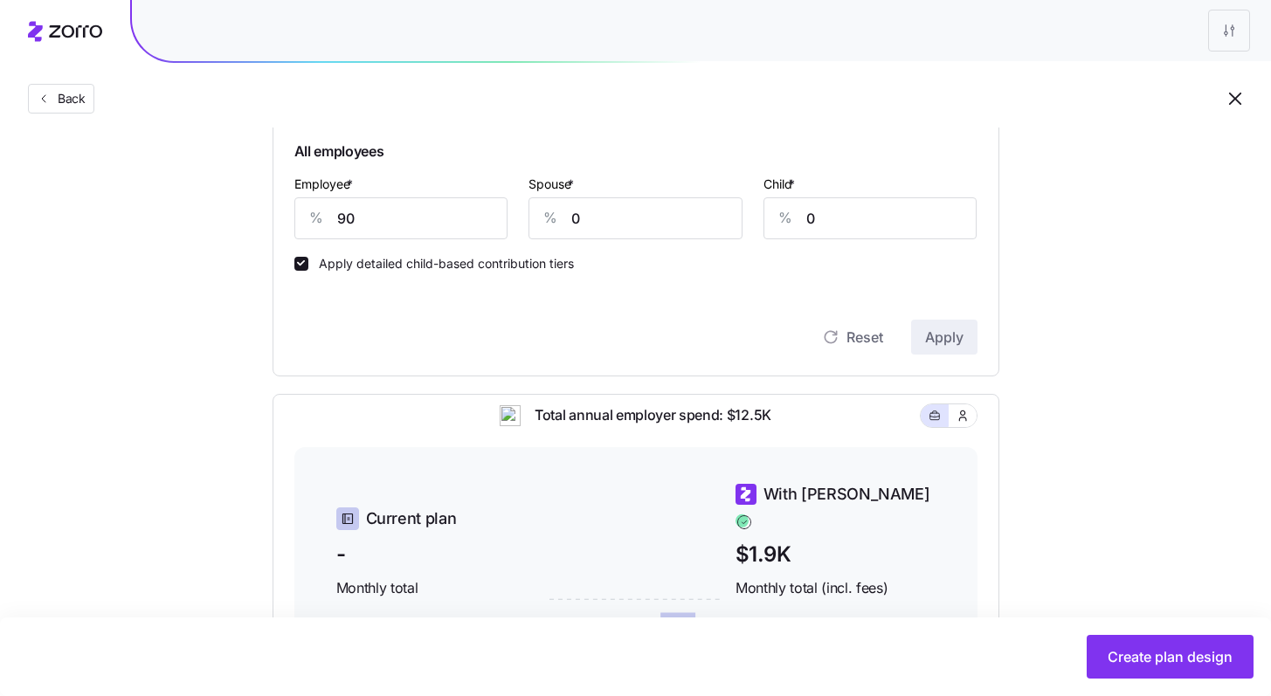
scroll to position [0, 0]
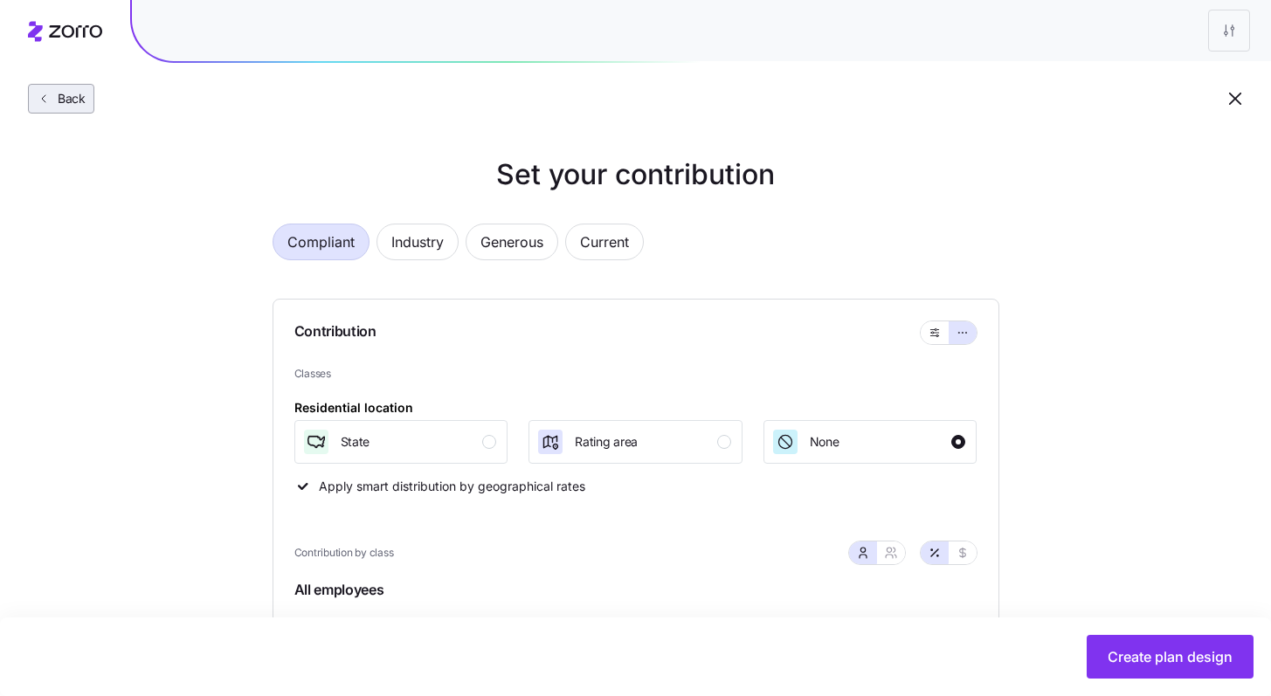
click at [60, 102] on span "Back" at bounding box center [68, 98] width 35 height 17
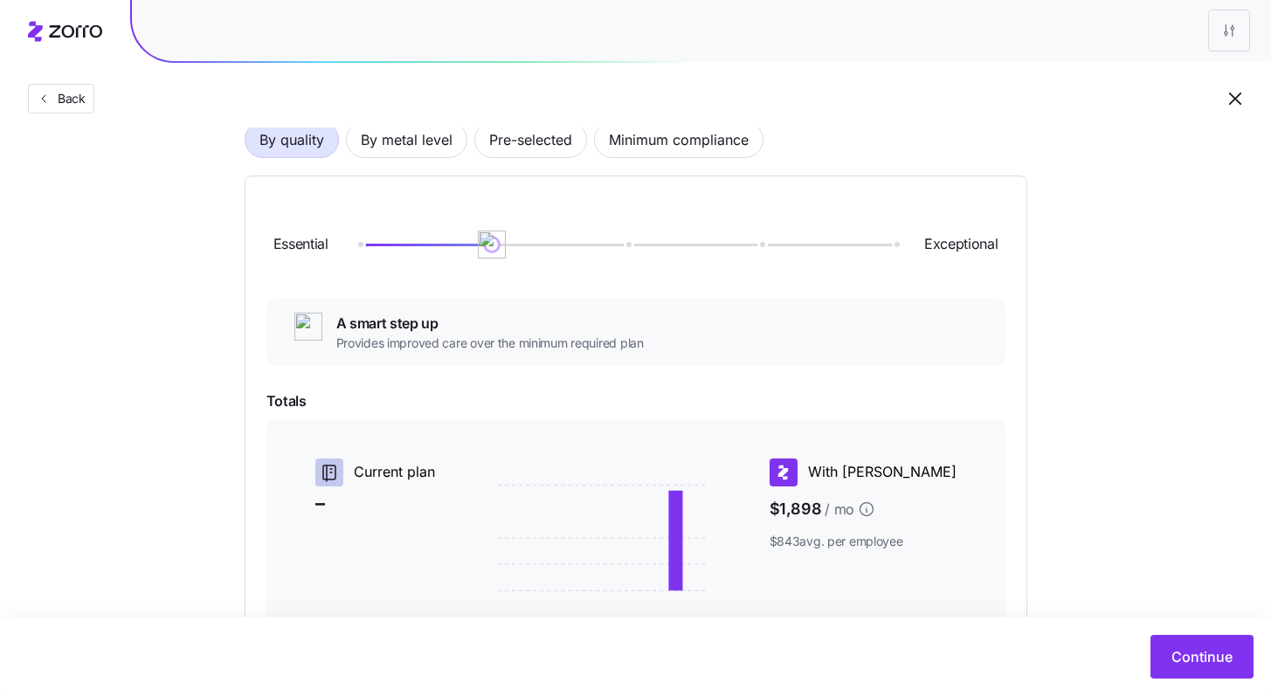
scroll to position [145, 0]
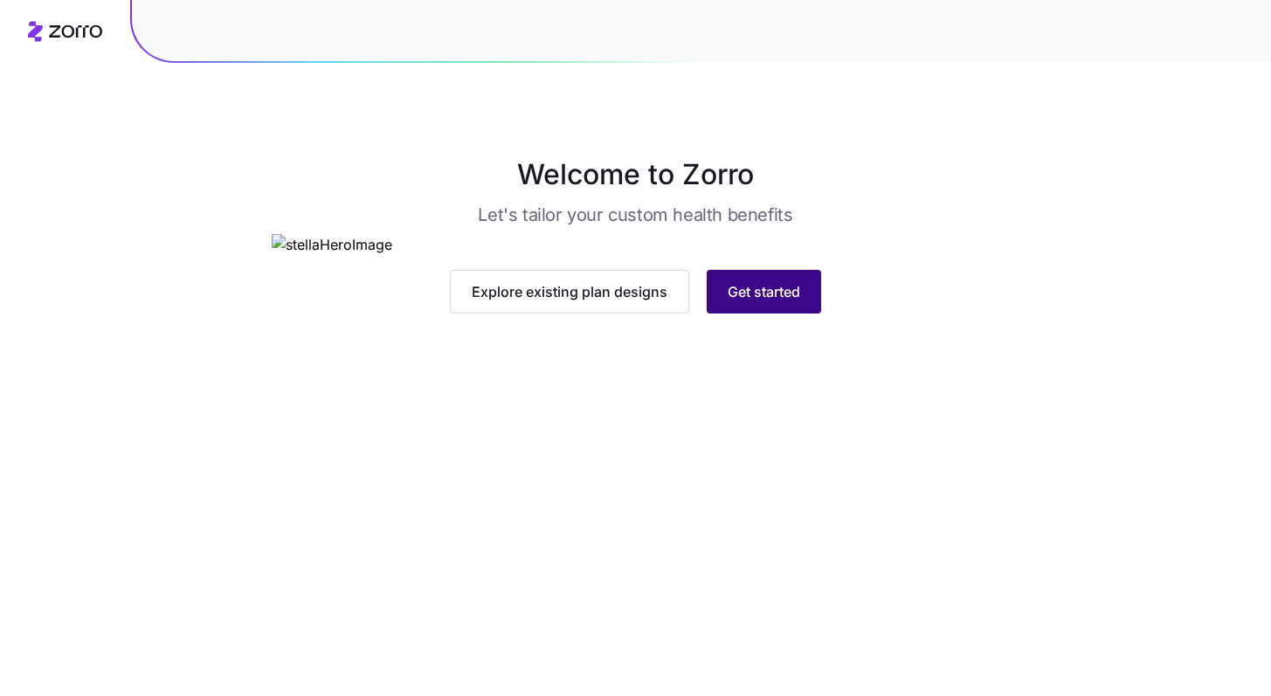
click at [786, 302] on span "Get started" at bounding box center [764, 291] width 73 height 21
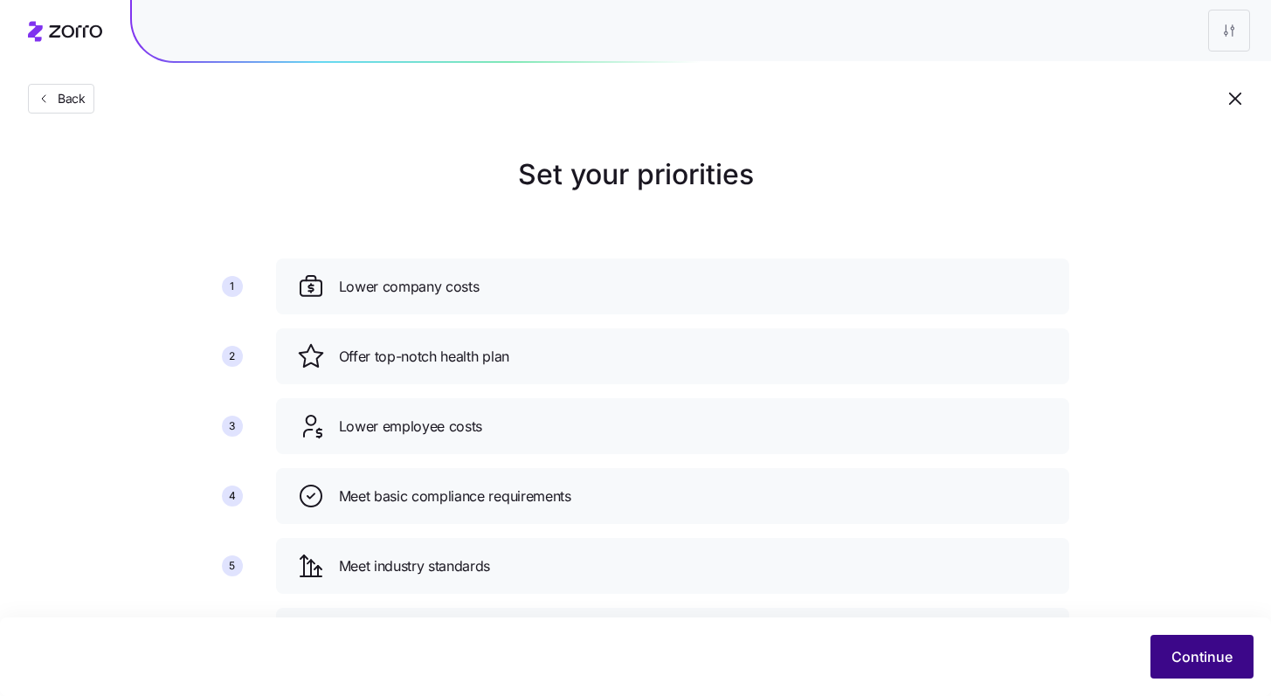
click at [1195, 665] on span "Continue" at bounding box center [1202, 657] width 61 height 21
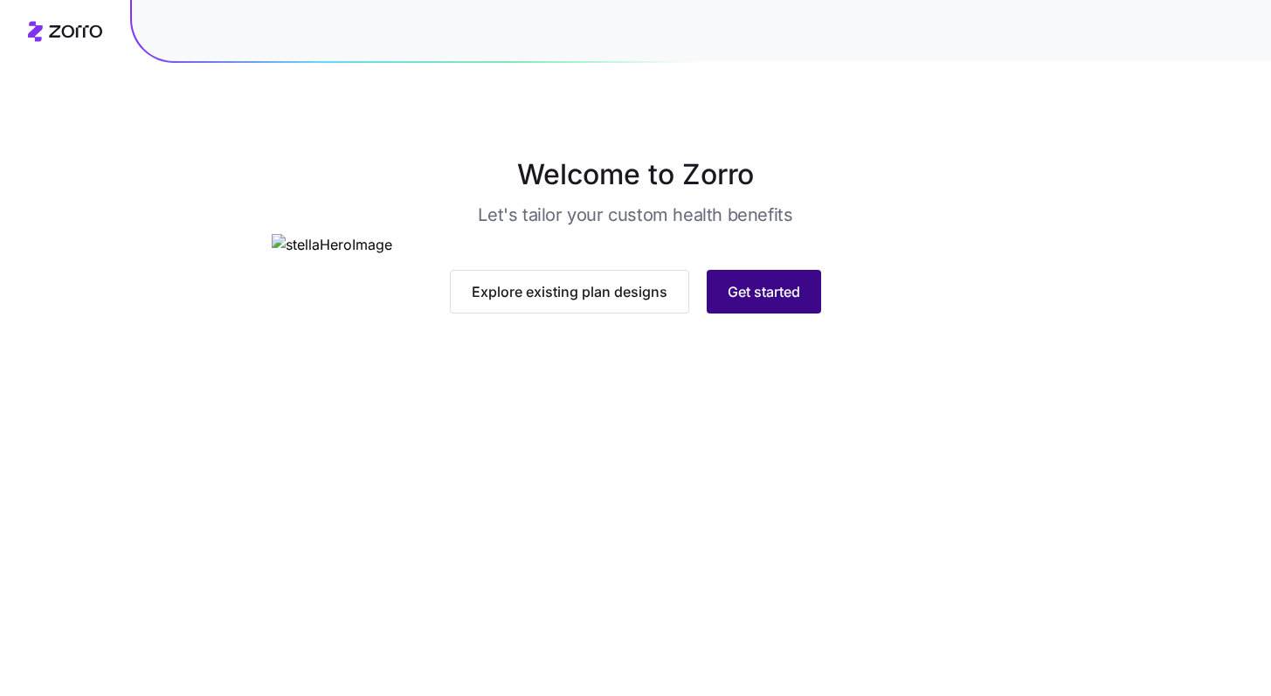
click at [802, 314] on button "Get started" at bounding box center [764, 292] width 114 height 44
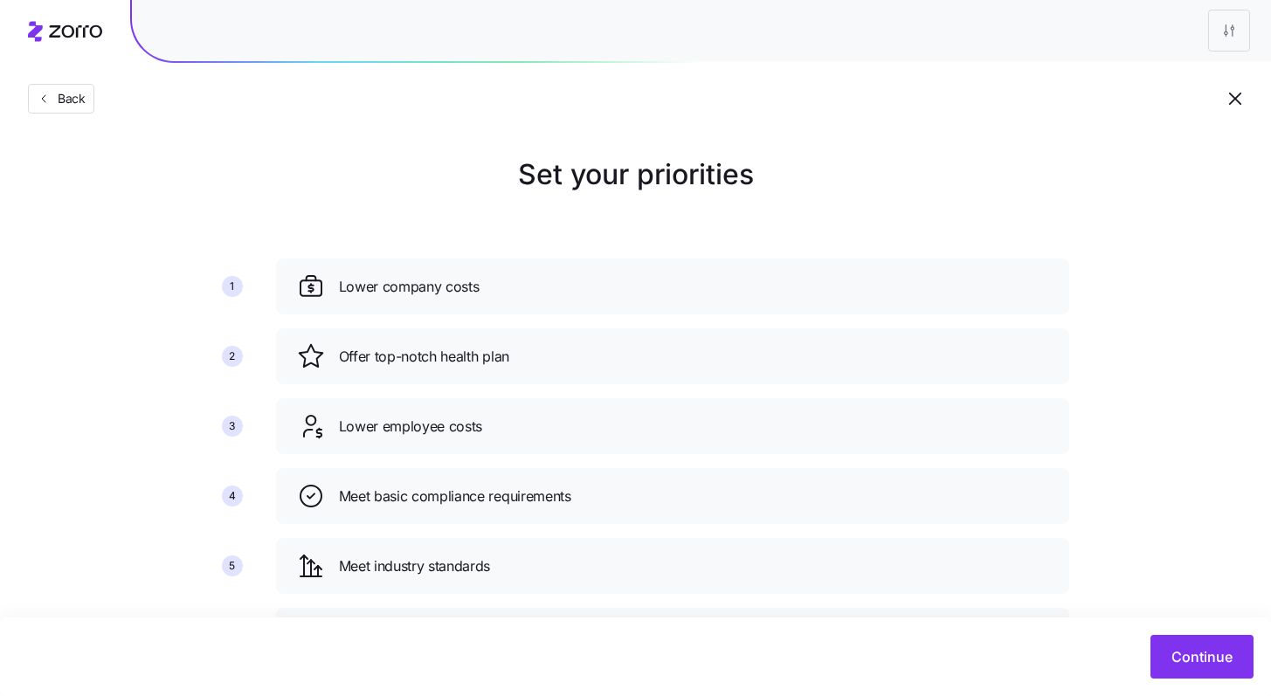
click at [1227, 633] on div "Continue" at bounding box center [635, 657] width 1271 height 79
click at [1190, 652] on span "Continue" at bounding box center [1202, 657] width 61 height 21
